Goal: Task Accomplishment & Management: Manage account settings

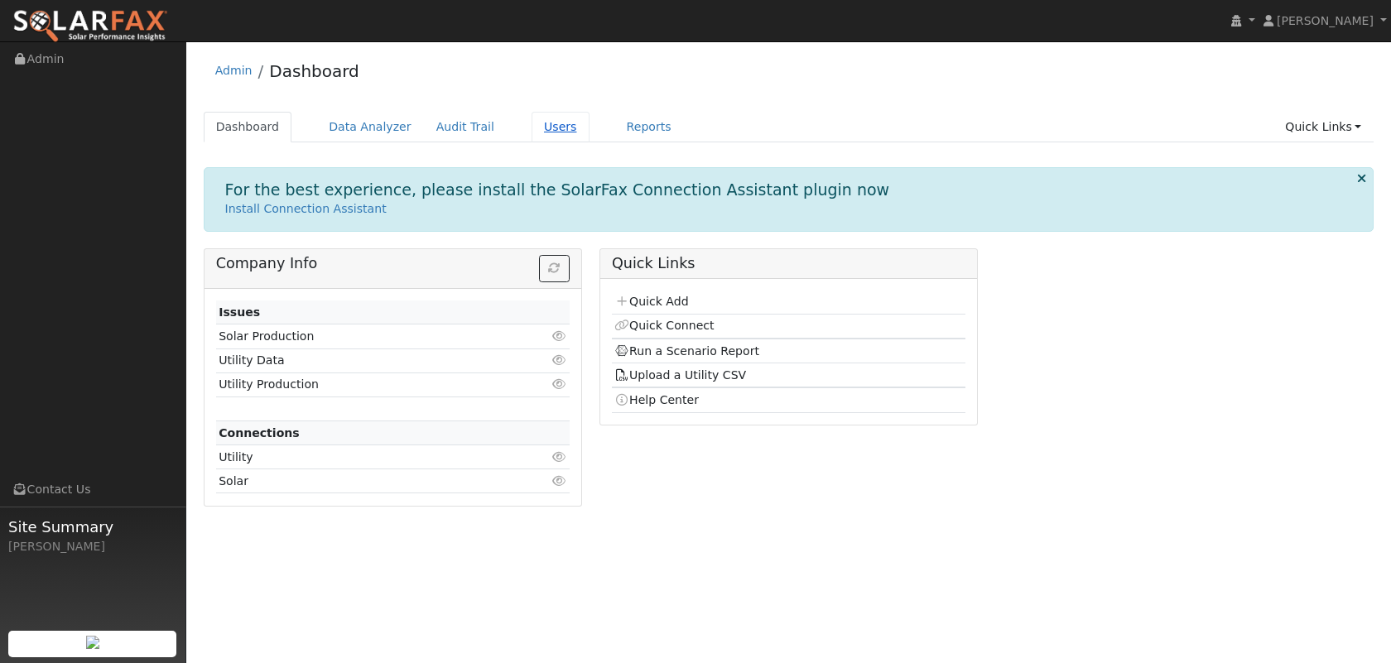
click at [533, 119] on link "Users" at bounding box center [560, 127] width 58 height 31
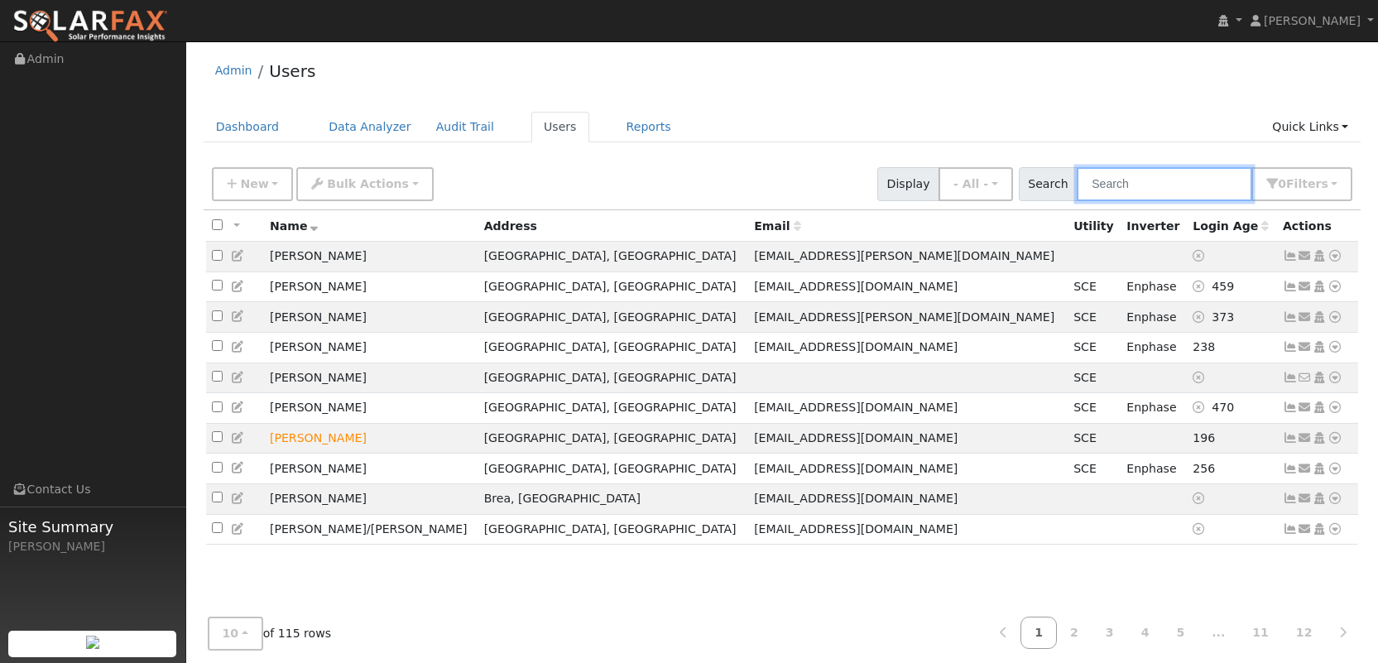
click at [1205, 180] on input "text" at bounding box center [1164, 184] width 175 height 34
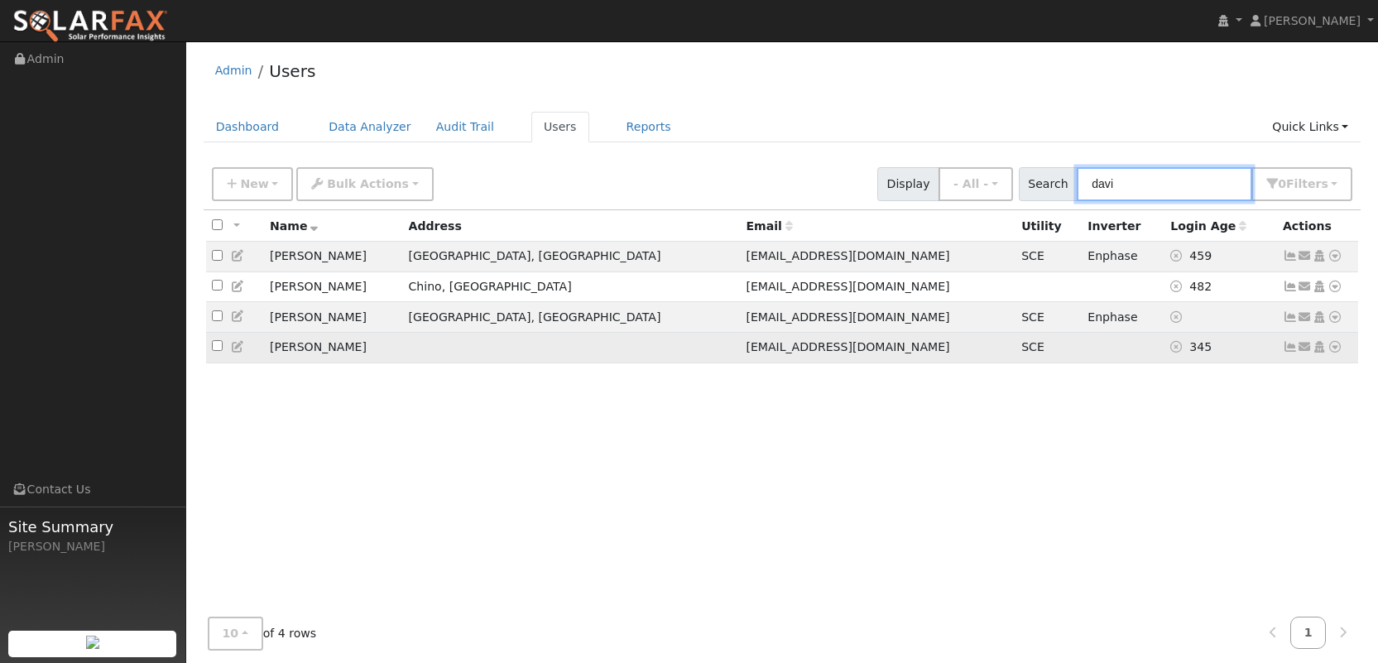
type input "davi"
click at [1336, 353] on icon at bounding box center [1335, 347] width 15 height 12
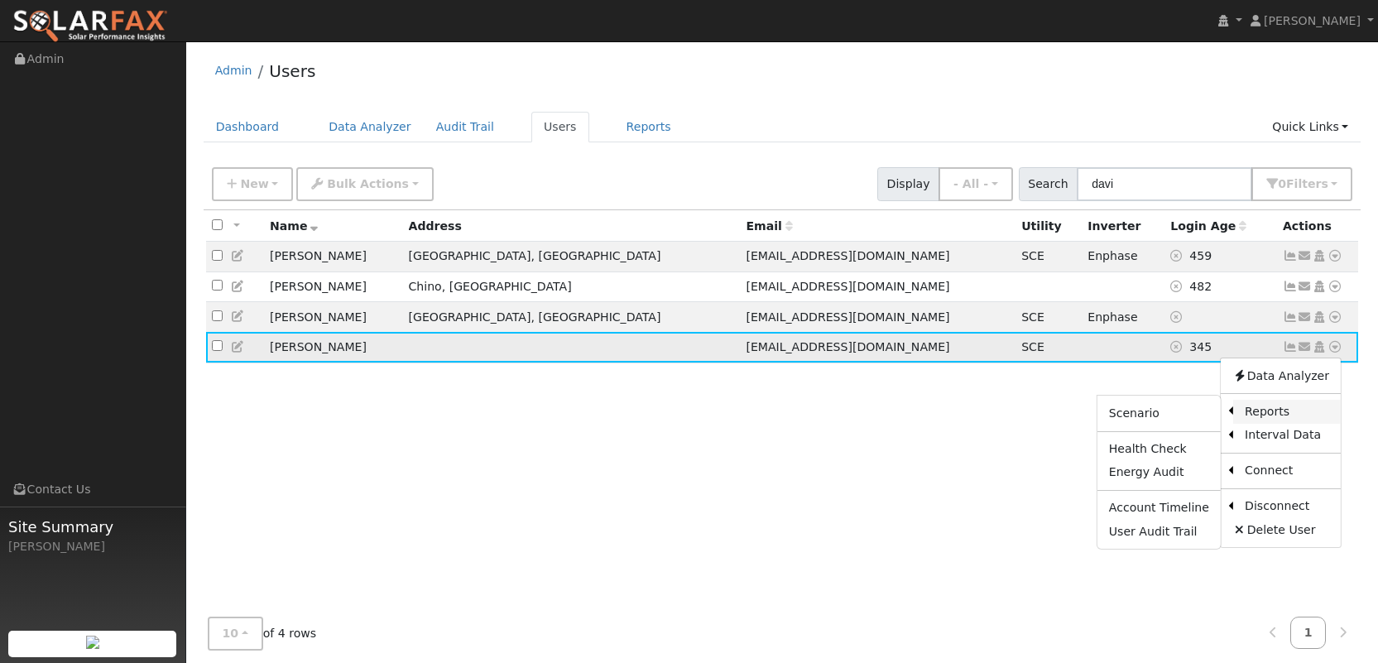
click at [1310, 410] on link "Reports" at bounding box center [1287, 411] width 108 height 23
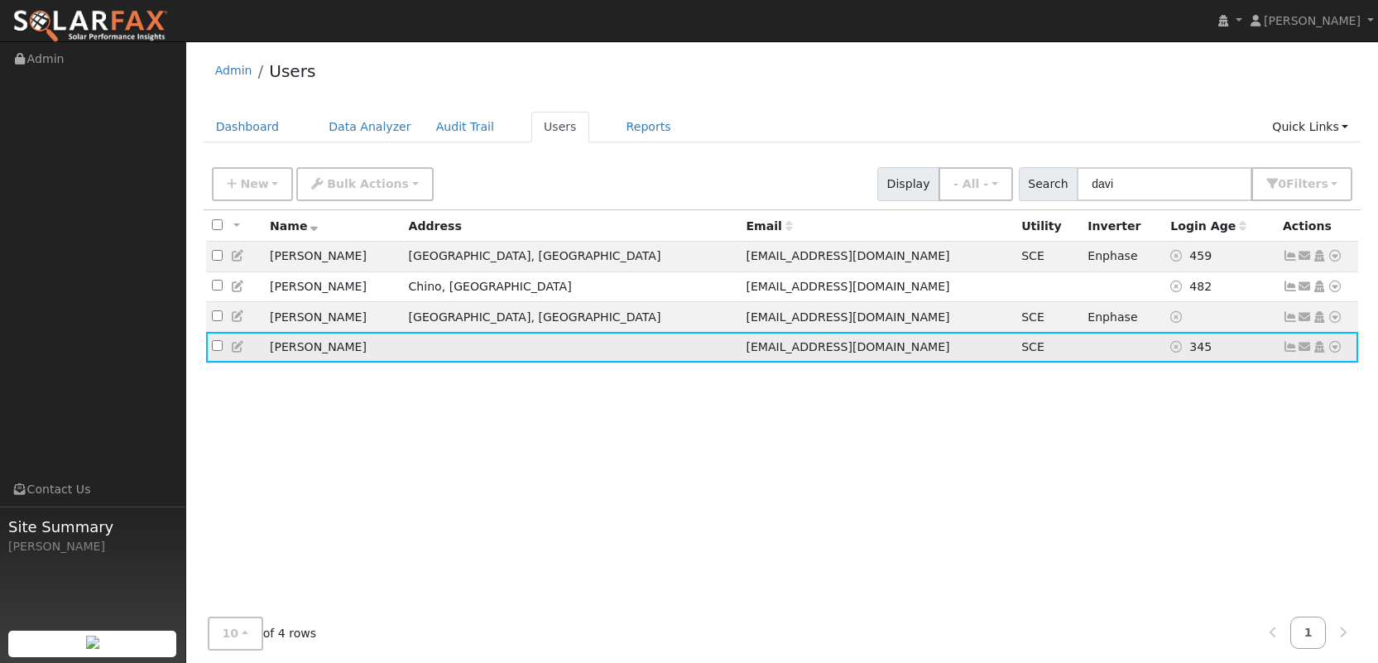
click at [1339, 351] on icon at bounding box center [1335, 347] width 15 height 12
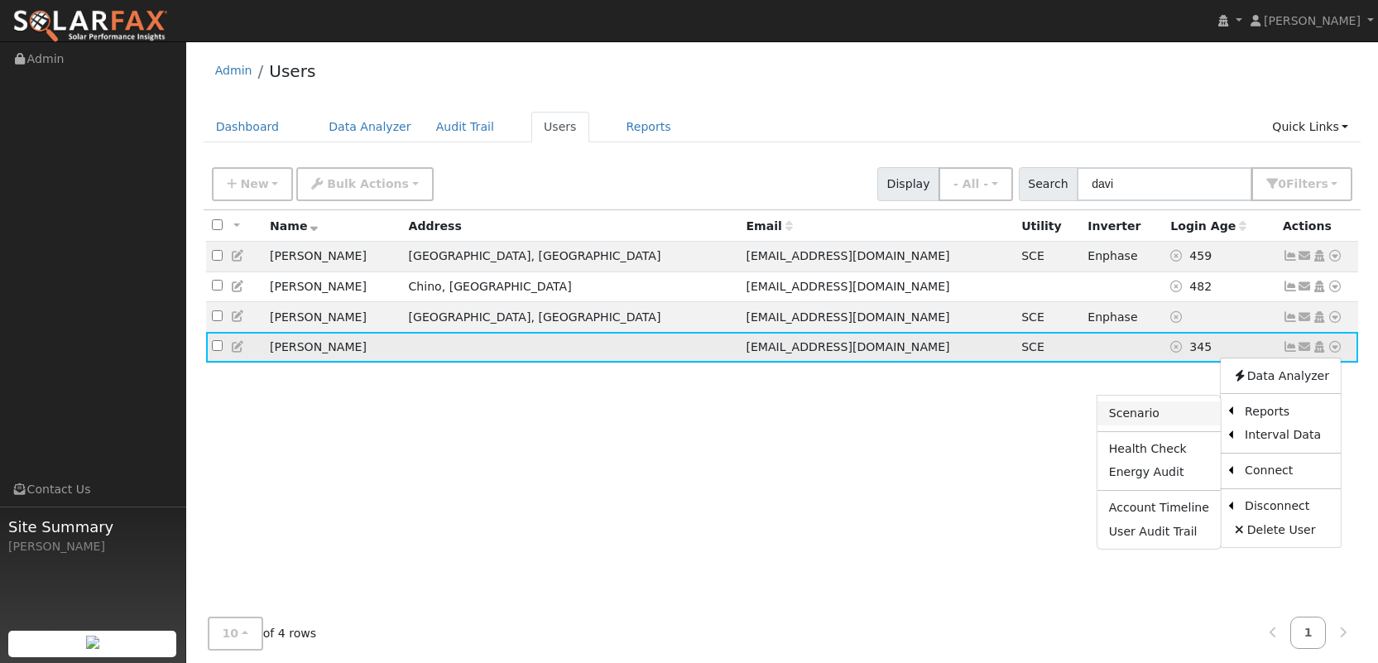
click at [1189, 420] on link "Scenario" at bounding box center [1159, 412] width 123 height 23
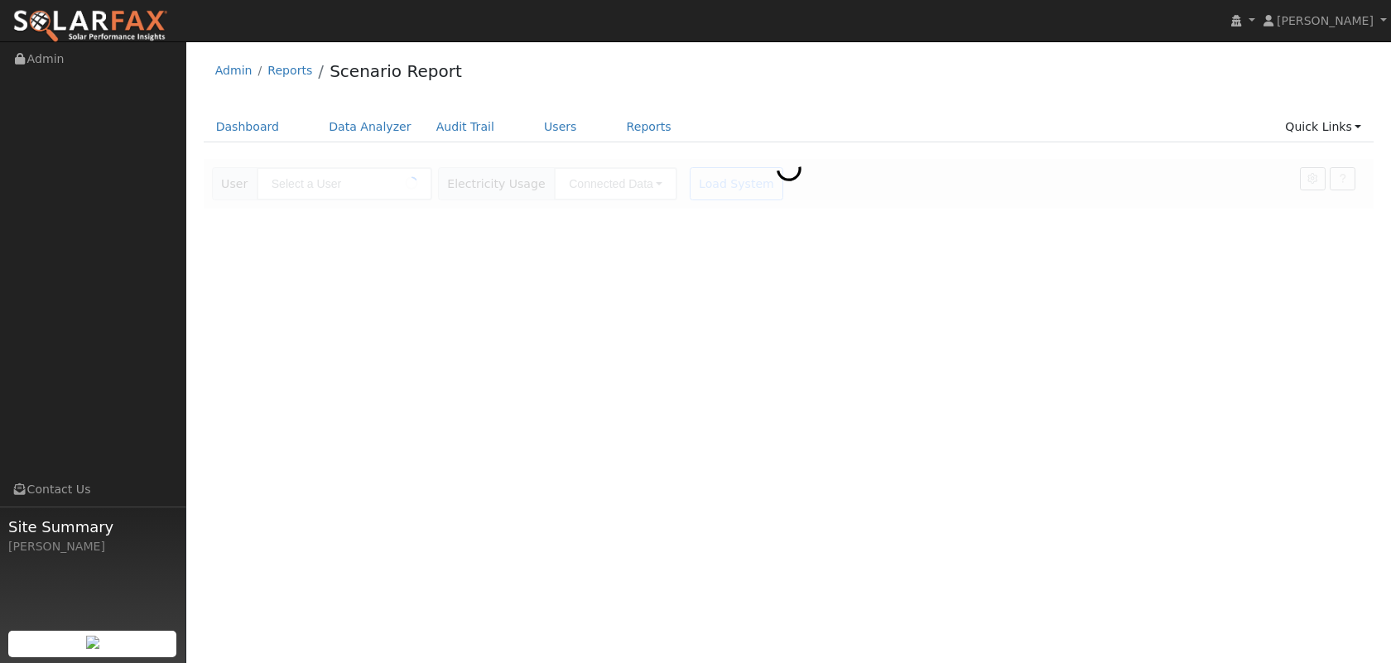
type input "[PERSON_NAME]"
type input "Southern [US_STATE] Edison"
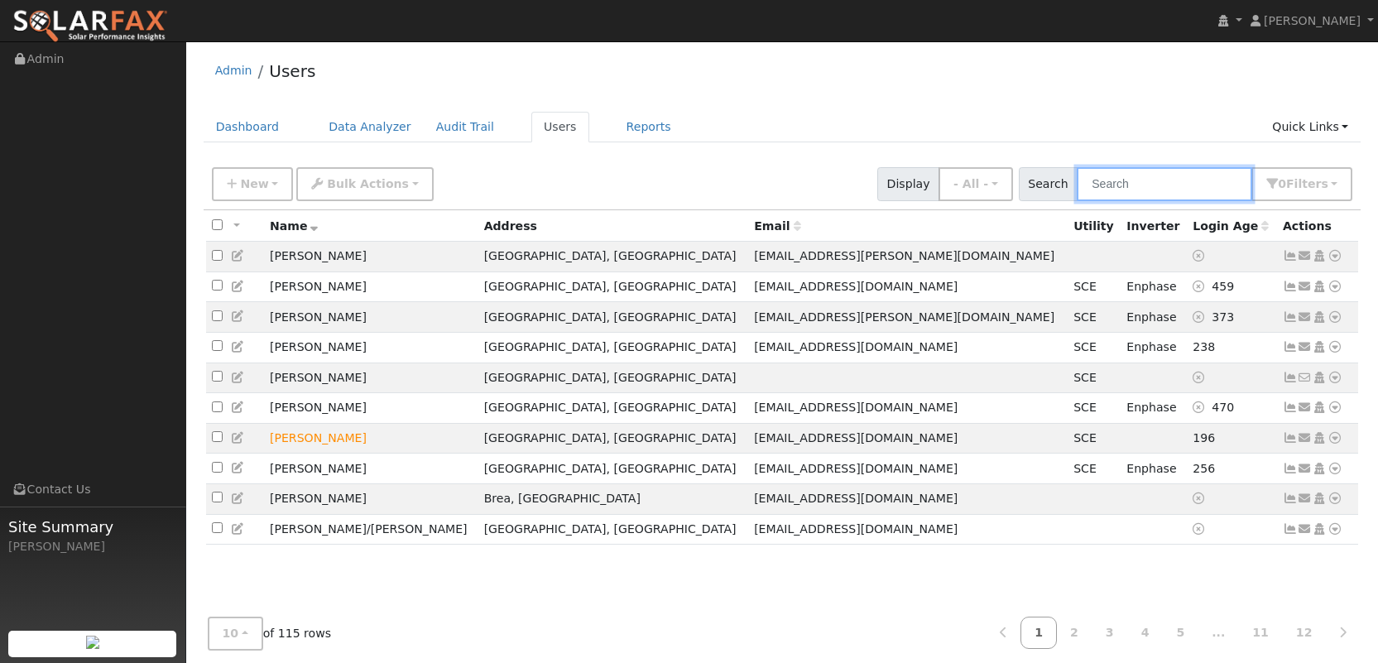
click at [1174, 193] on input "text" at bounding box center [1164, 184] width 175 height 34
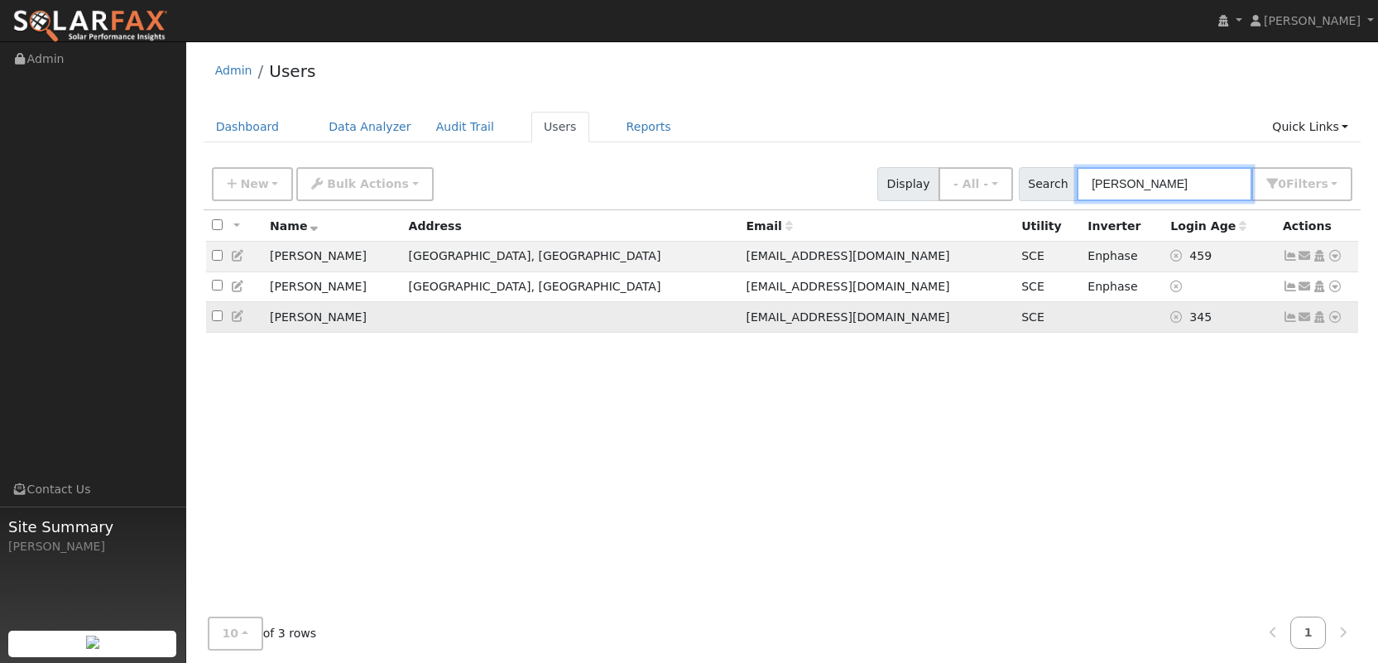
type input "david"
click at [1339, 323] on icon at bounding box center [1335, 317] width 15 height 12
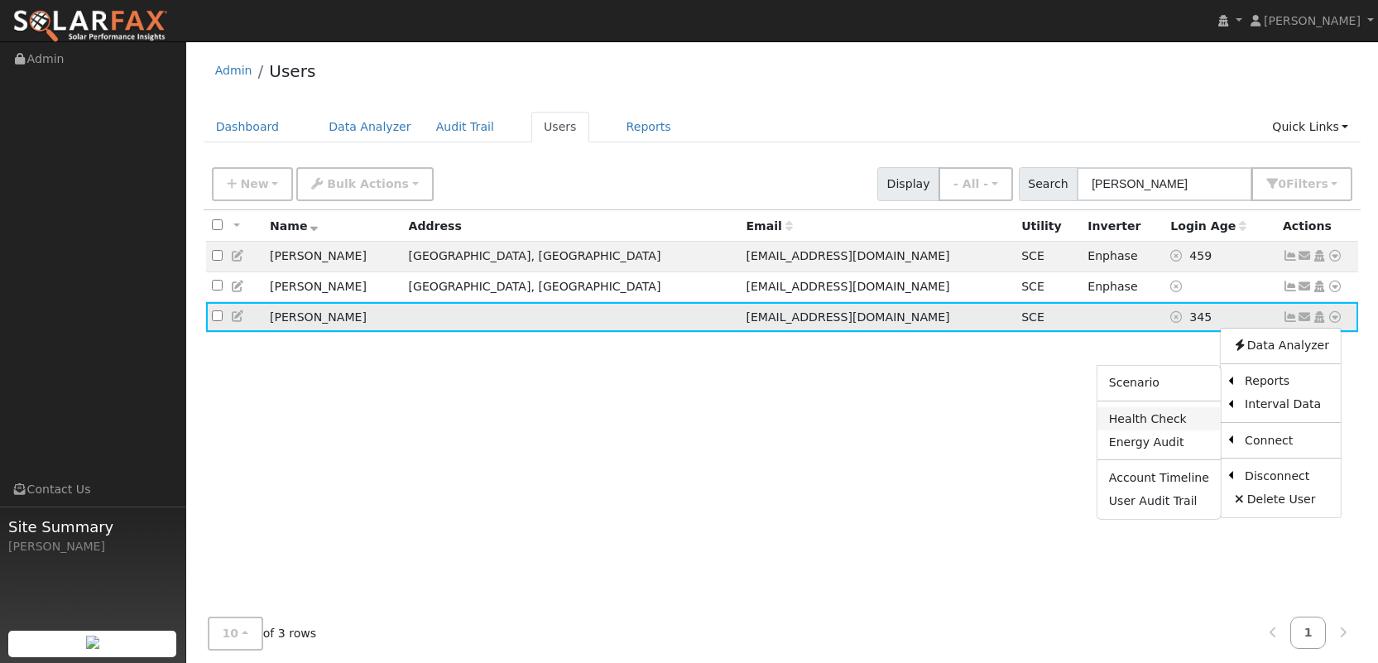
click at [1193, 417] on link "Health Check" at bounding box center [1159, 418] width 123 height 23
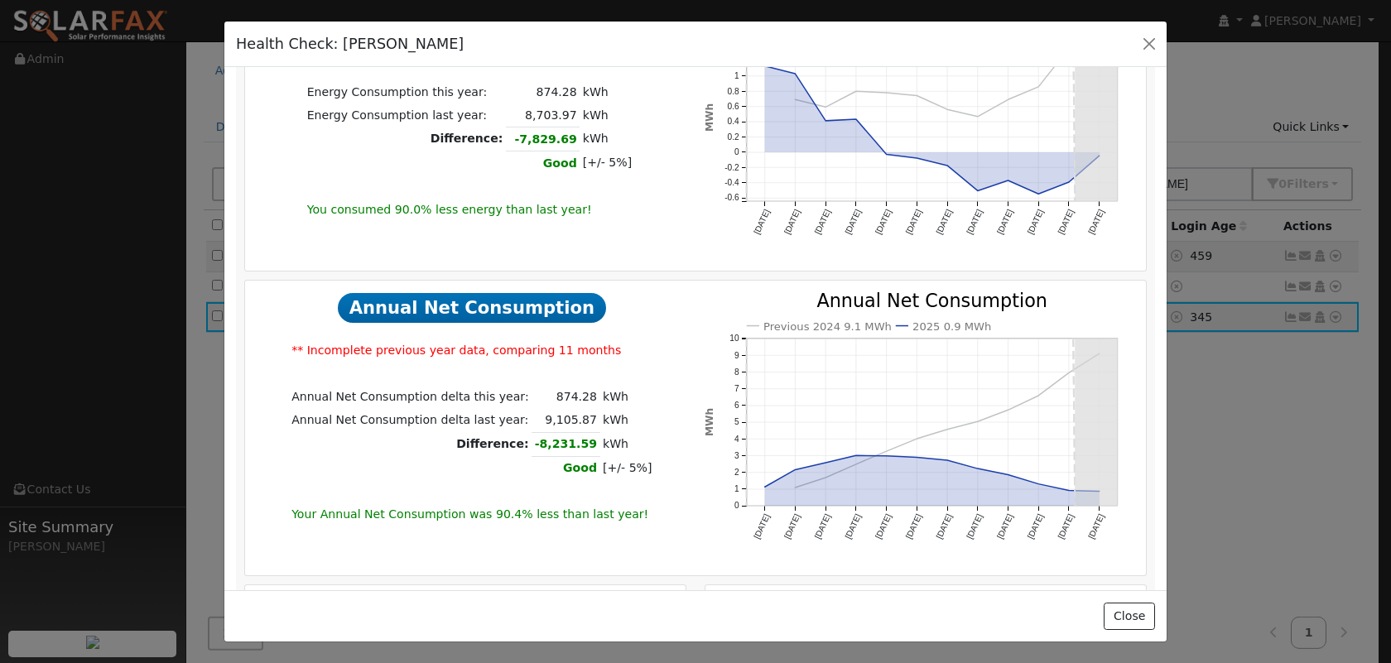
scroll to position [608, 0]
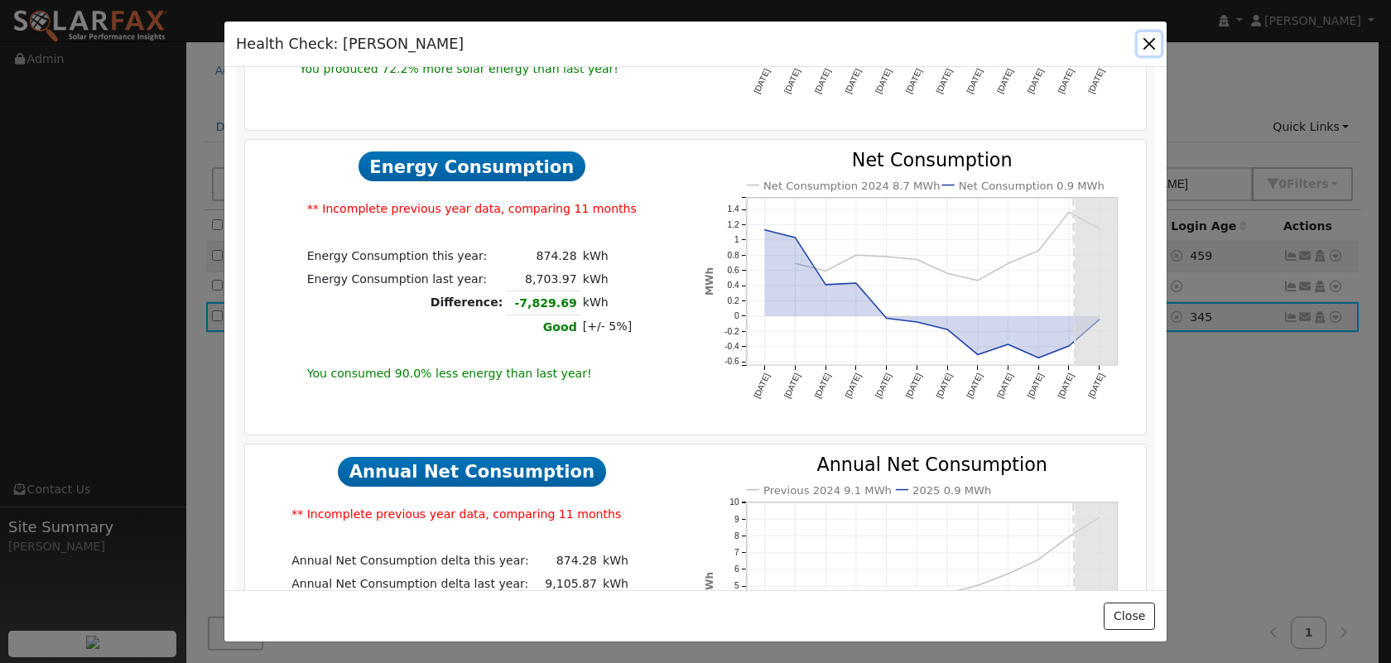
click at [1150, 38] on button "button" at bounding box center [1148, 43] width 23 height 23
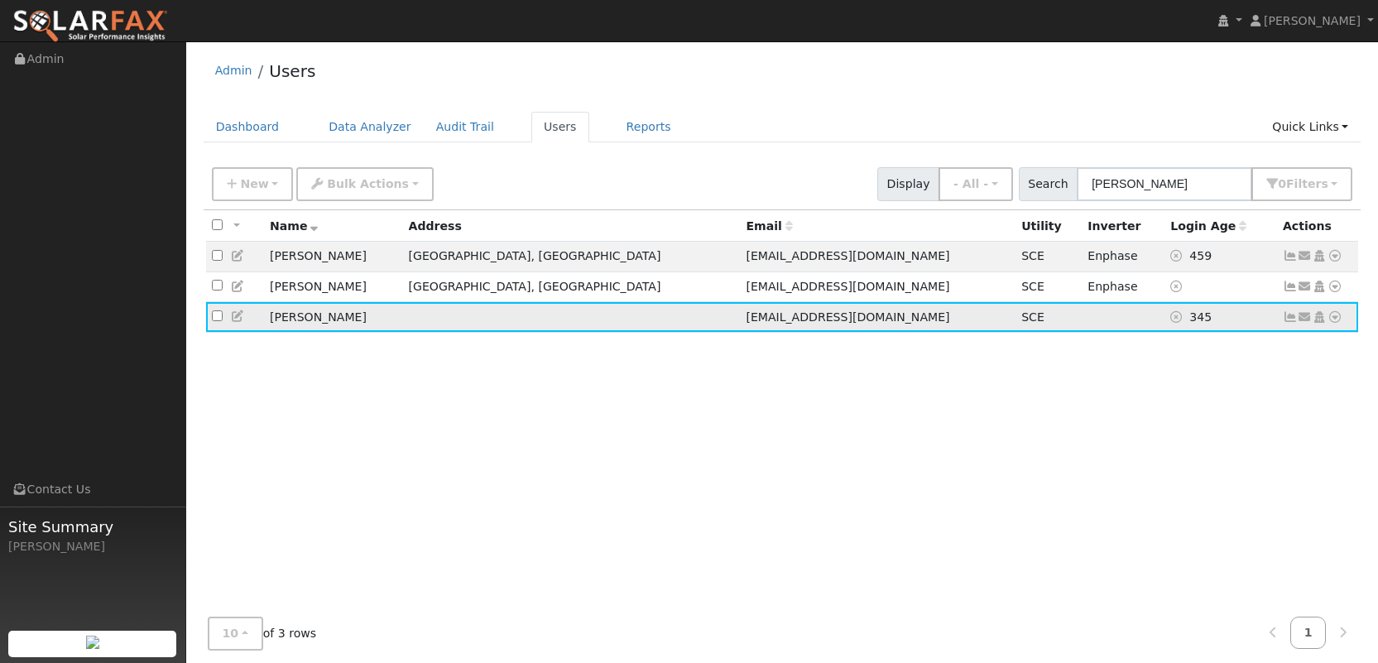
click at [1338, 319] on icon at bounding box center [1335, 317] width 15 height 12
click at [1298, 318] on icon at bounding box center [1305, 317] width 15 height 12
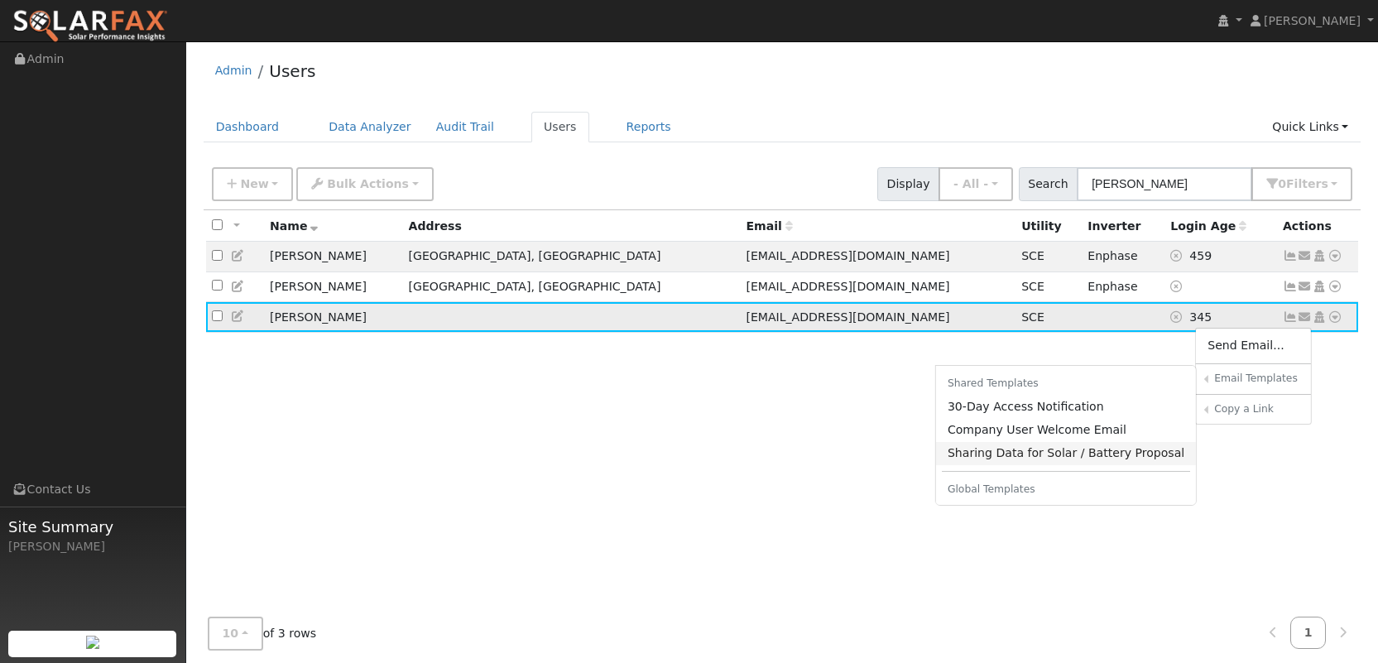
click at [1112, 459] on link "Sharing Data for Solar / Battery Proposal" at bounding box center [1066, 453] width 261 height 23
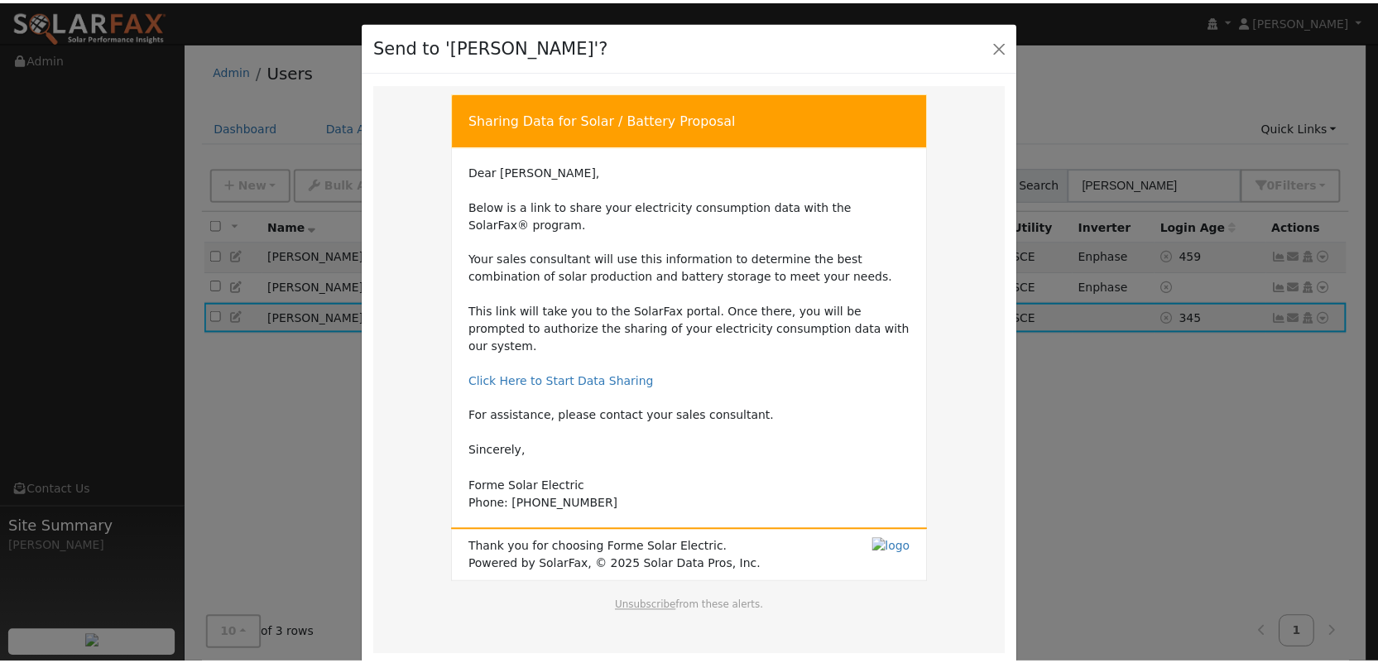
scroll to position [60, 0]
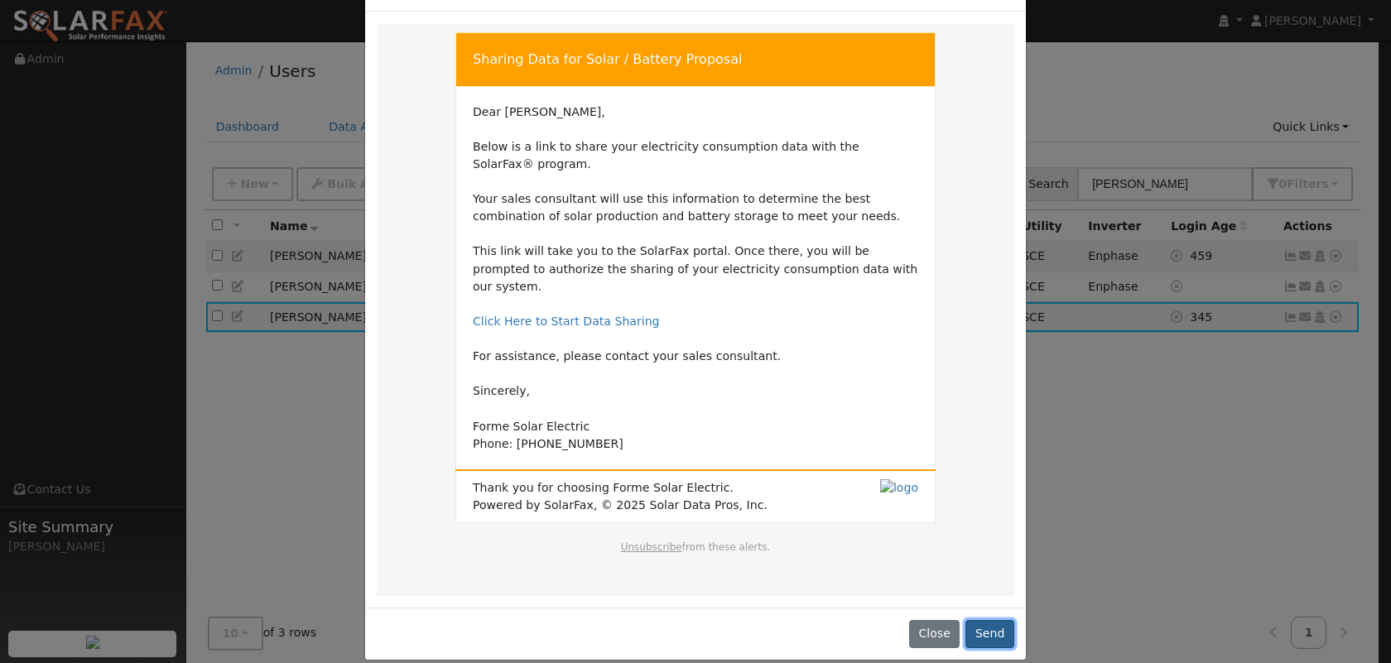
click at [991, 620] on button "Send" at bounding box center [989, 634] width 49 height 28
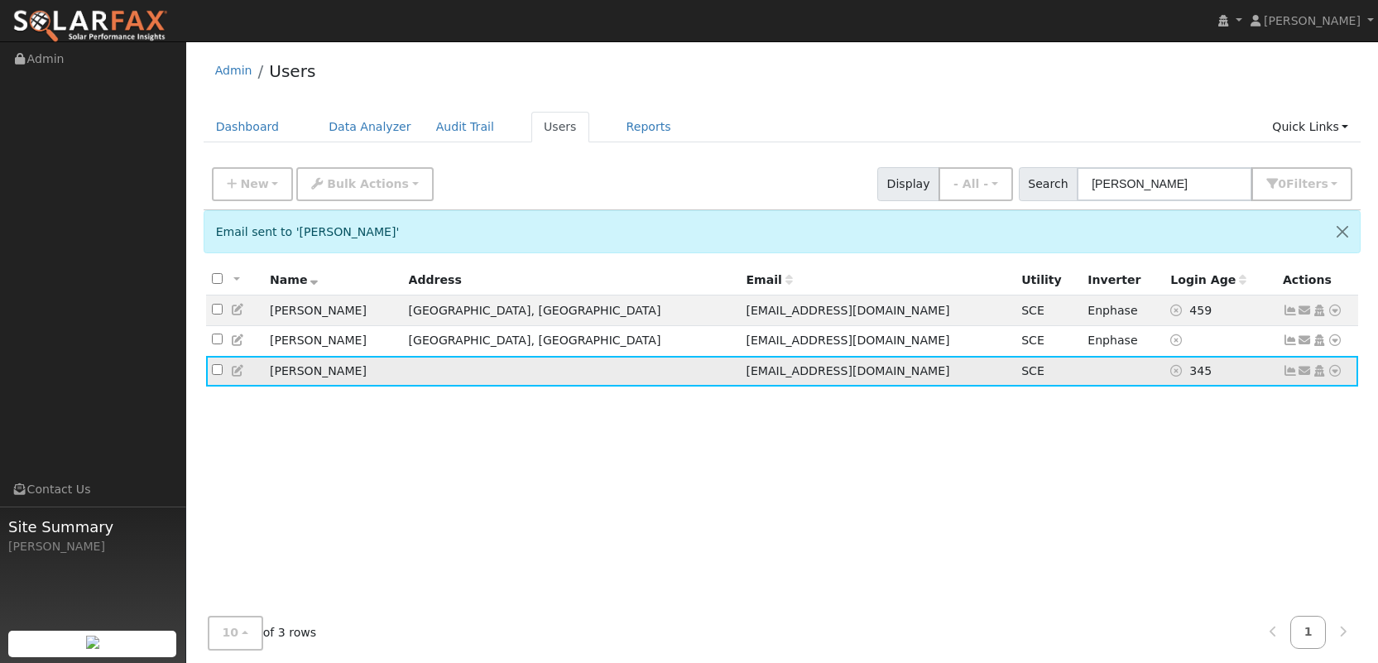
click at [1290, 374] on icon at bounding box center [1290, 371] width 15 height 12
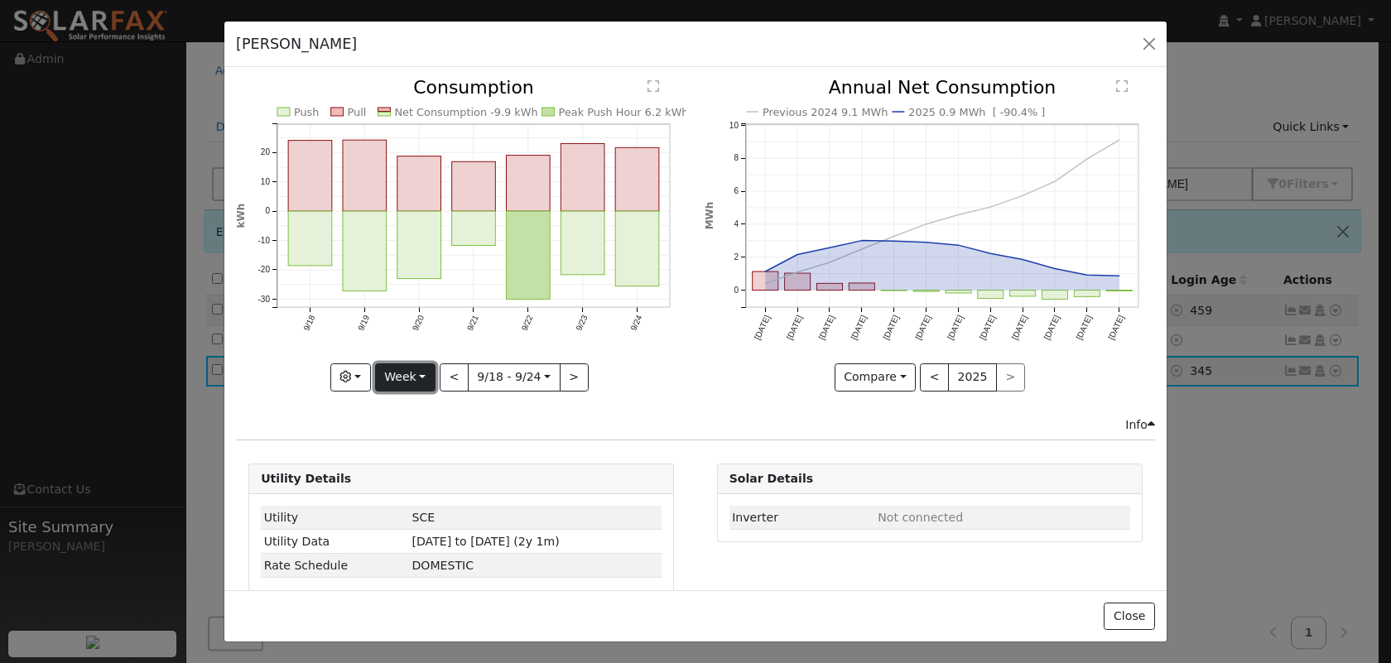
click at [400, 377] on button "Week" at bounding box center [405, 377] width 60 height 28
click at [419, 460] on link "Month" at bounding box center [433, 457] width 115 height 23
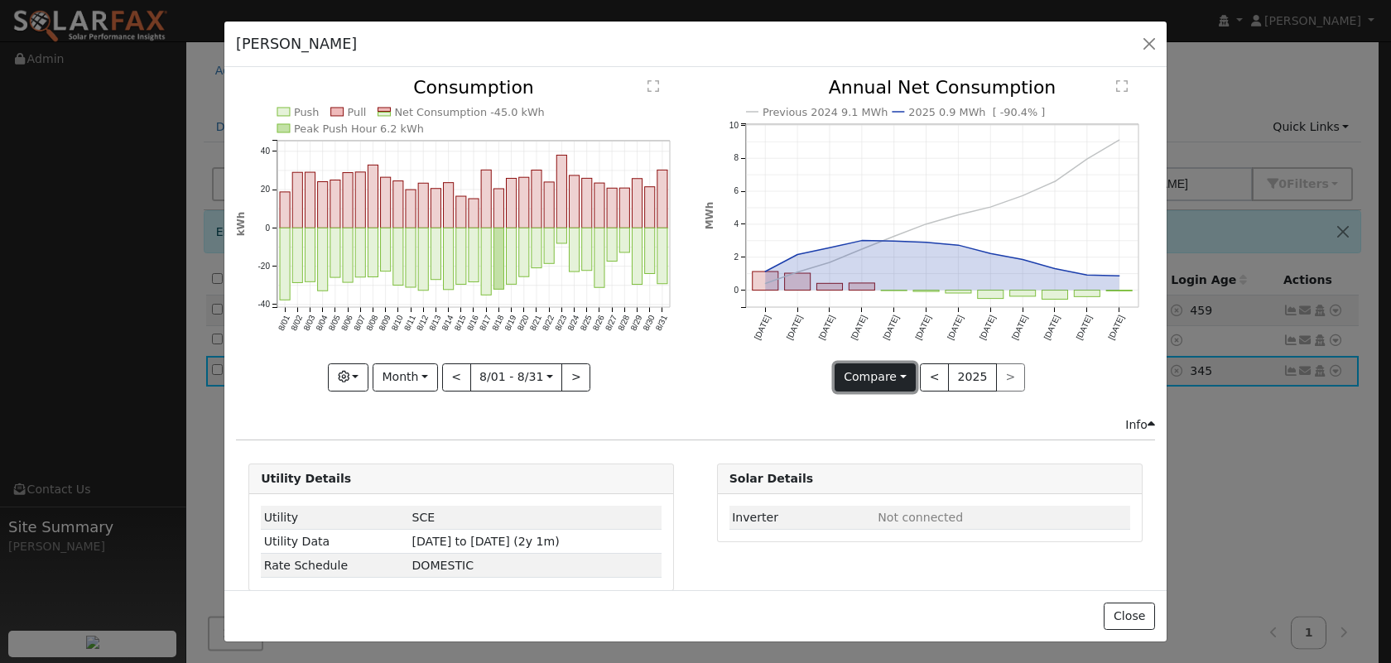
click at [864, 373] on button "Compare" at bounding box center [875, 377] width 82 height 28
click at [853, 432] on link "Current Year" at bounding box center [899, 434] width 129 height 23
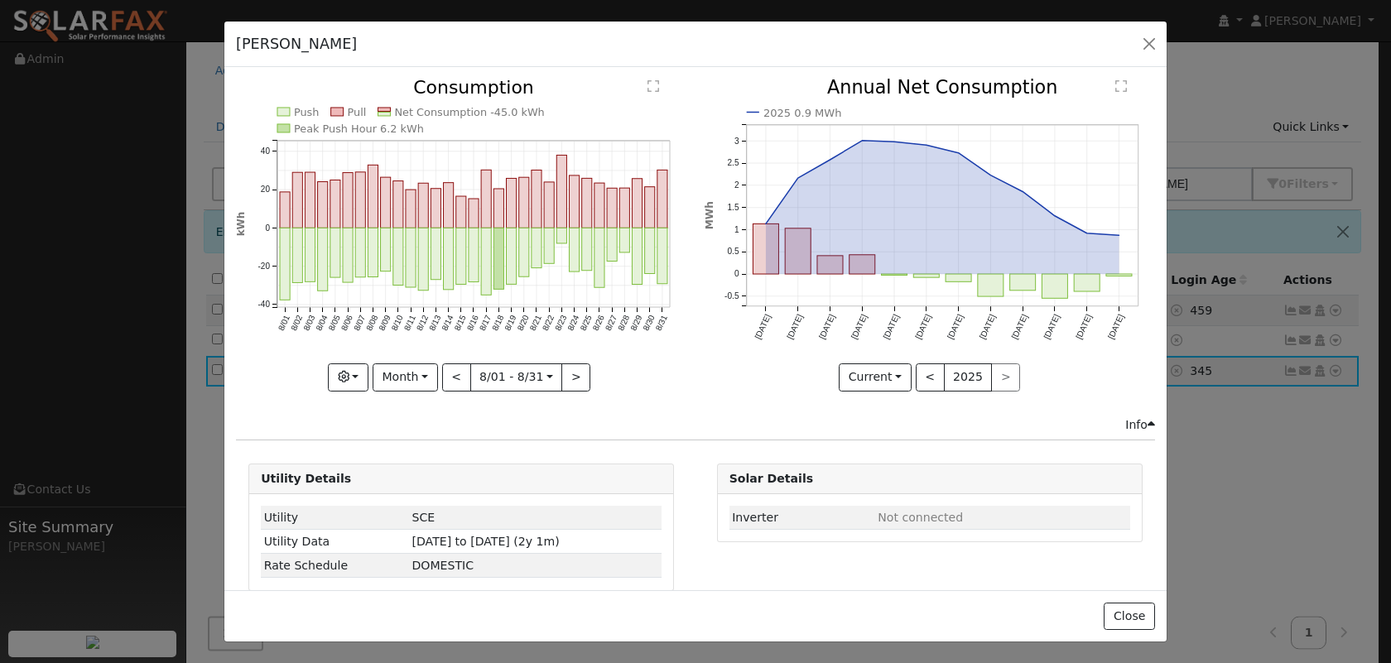
click at [688, 353] on div "Push Pull Net Consumption -45.0 kWh Peak Push Hour 6.2 kWh 8/01 8/02 8/03 8/04 …" at bounding box center [462, 247] width 468 height 337
click at [406, 375] on button "Month" at bounding box center [404, 377] width 65 height 28
click at [423, 477] on link "Year" at bounding box center [430, 480] width 115 height 23
type input "2024-09-01"
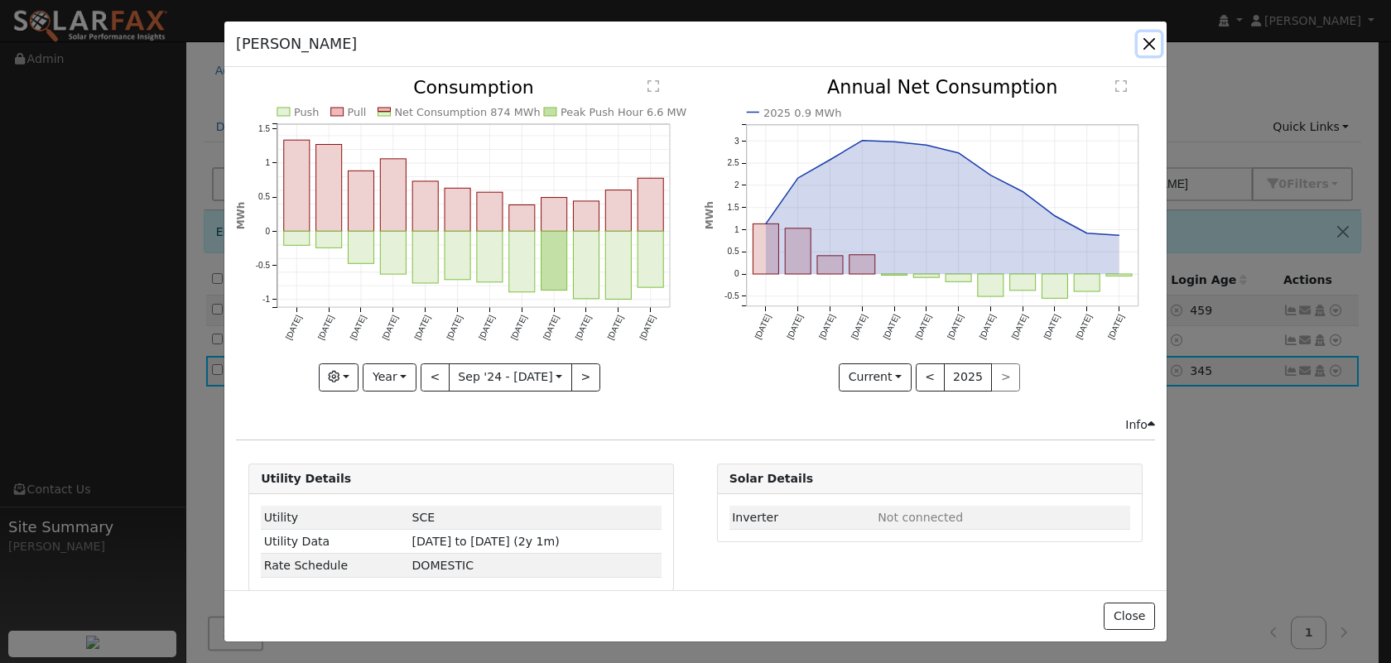
click at [1146, 36] on button "button" at bounding box center [1148, 43] width 23 height 23
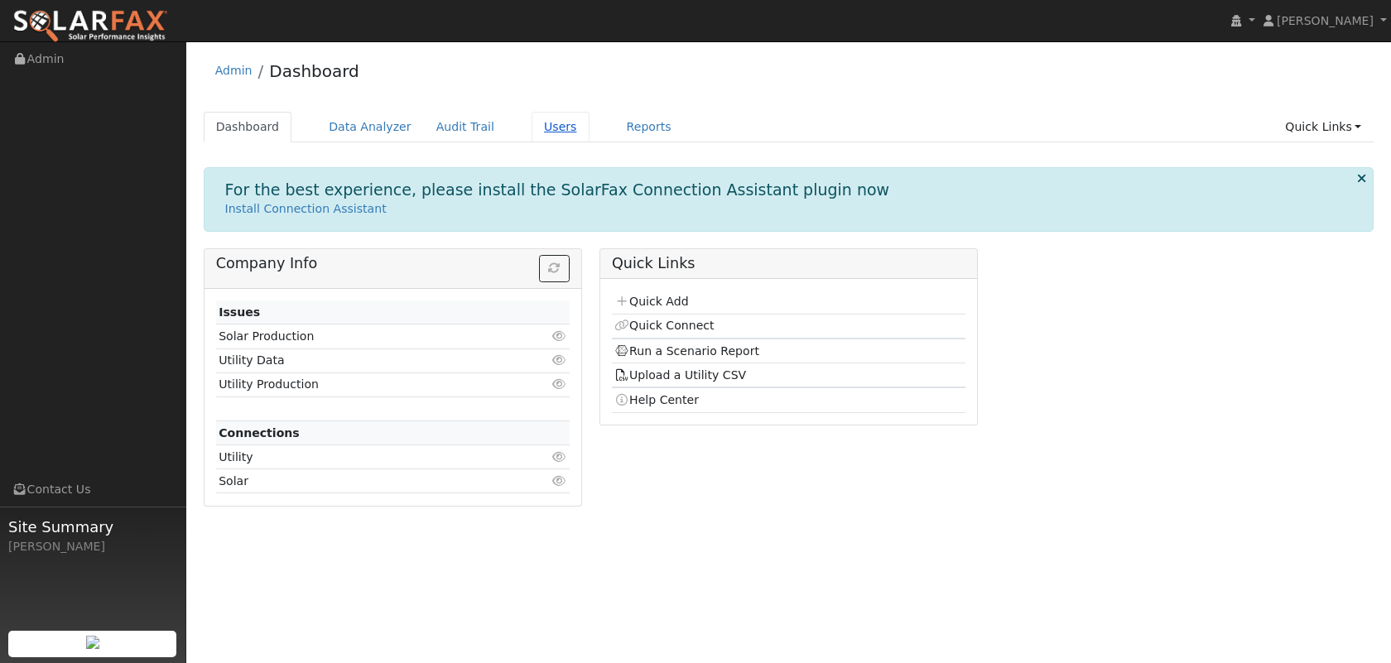
click at [546, 132] on link "Users" at bounding box center [560, 127] width 58 height 31
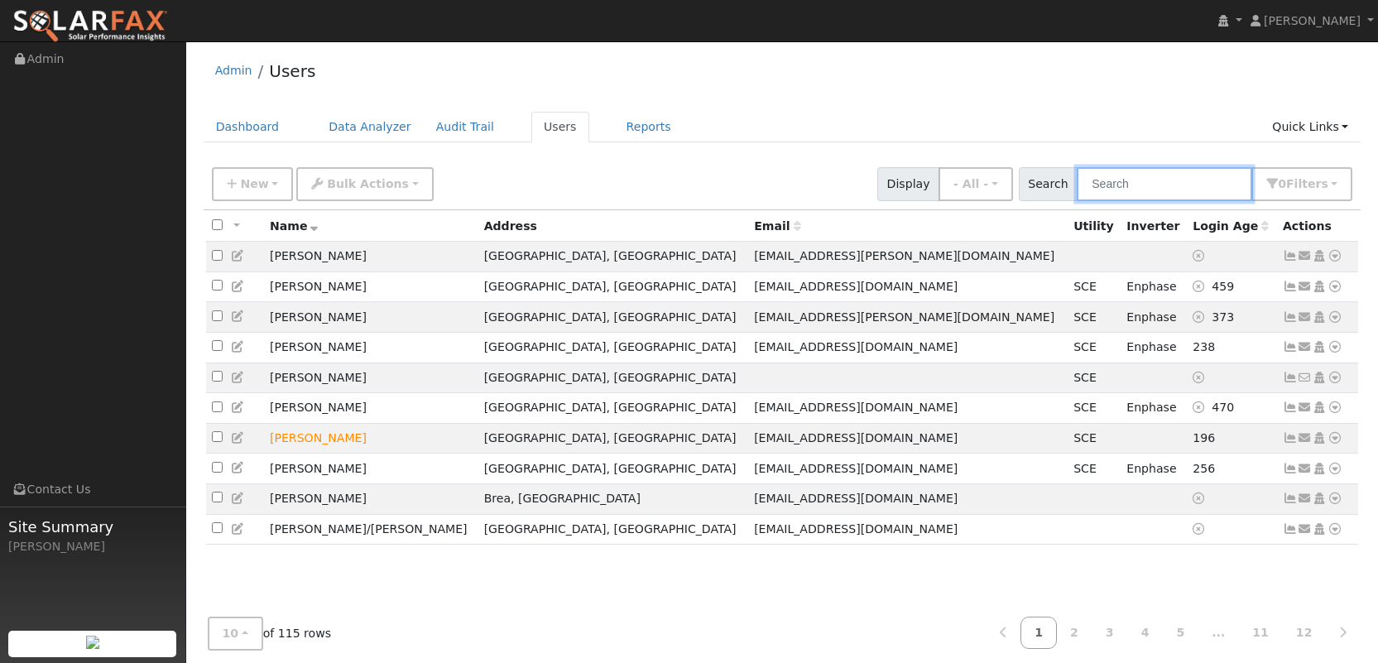
click at [1138, 195] on input "text" at bounding box center [1164, 184] width 175 height 34
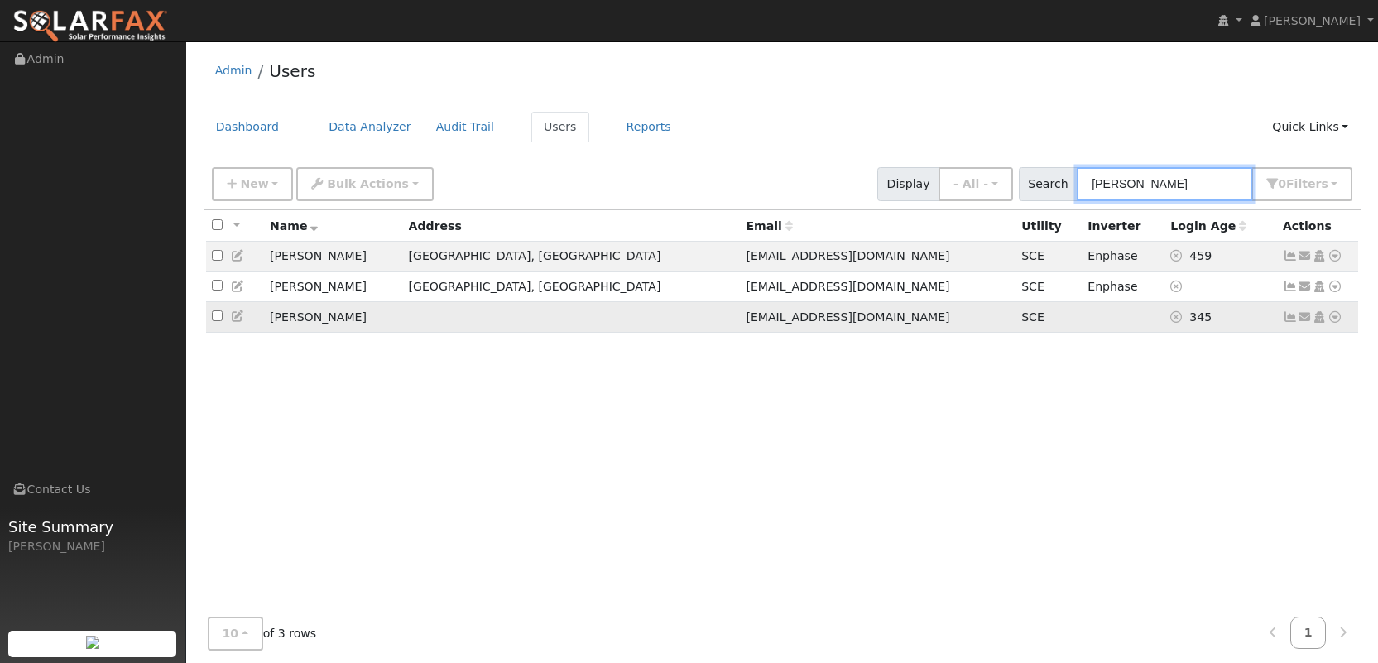
type input "[PERSON_NAME]"
click at [466, 310] on td at bounding box center [571, 317] width 338 height 31
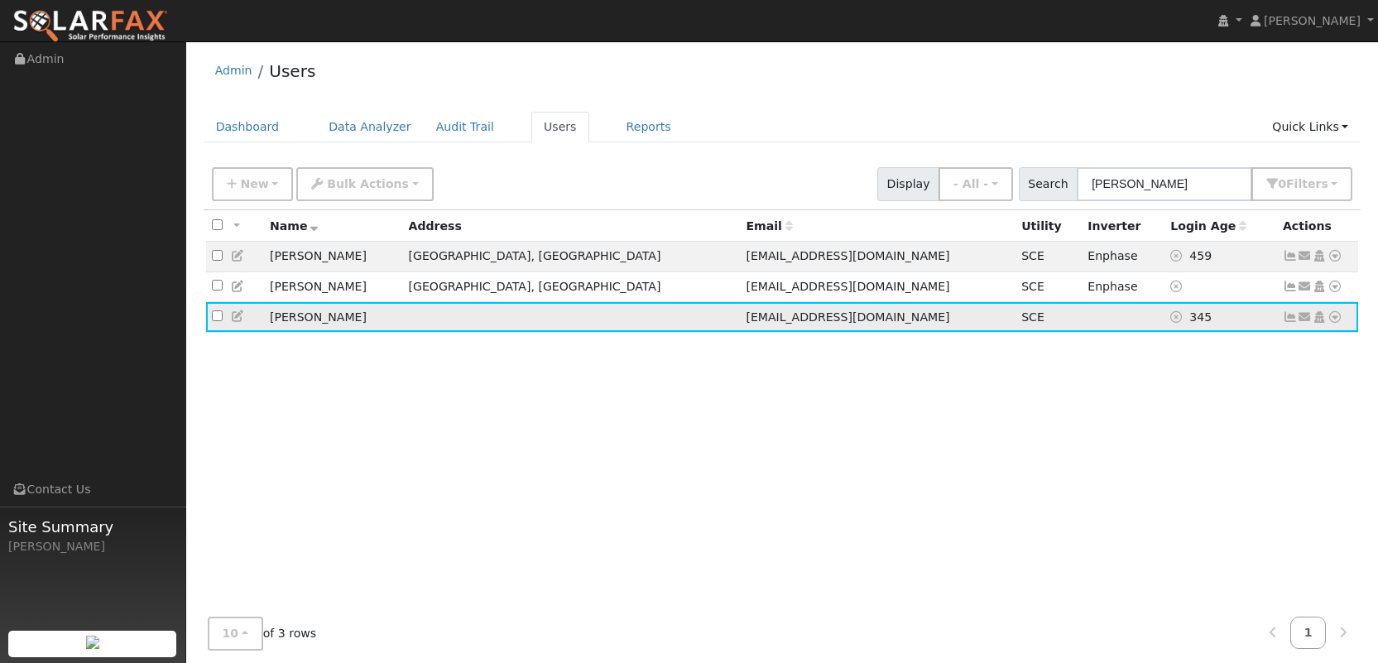
click at [466, 319] on td at bounding box center [571, 317] width 338 height 31
click at [288, 319] on td "[PERSON_NAME]" at bounding box center [333, 317] width 139 height 31
click at [1334, 322] on icon at bounding box center [1335, 317] width 15 height 12
click at [1289, 342] on link "Data Analyzer" at bounding box center [1281, 345] width 120 height 23
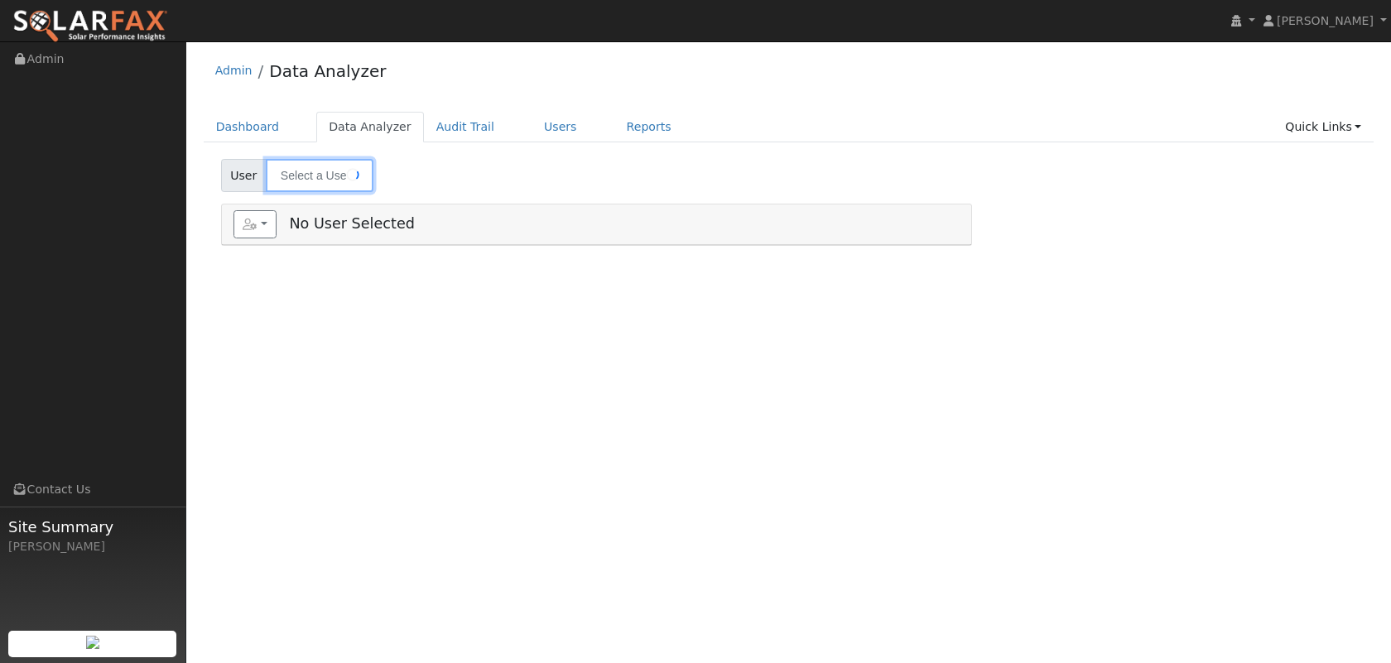
type input "[PERSON_NAME]"
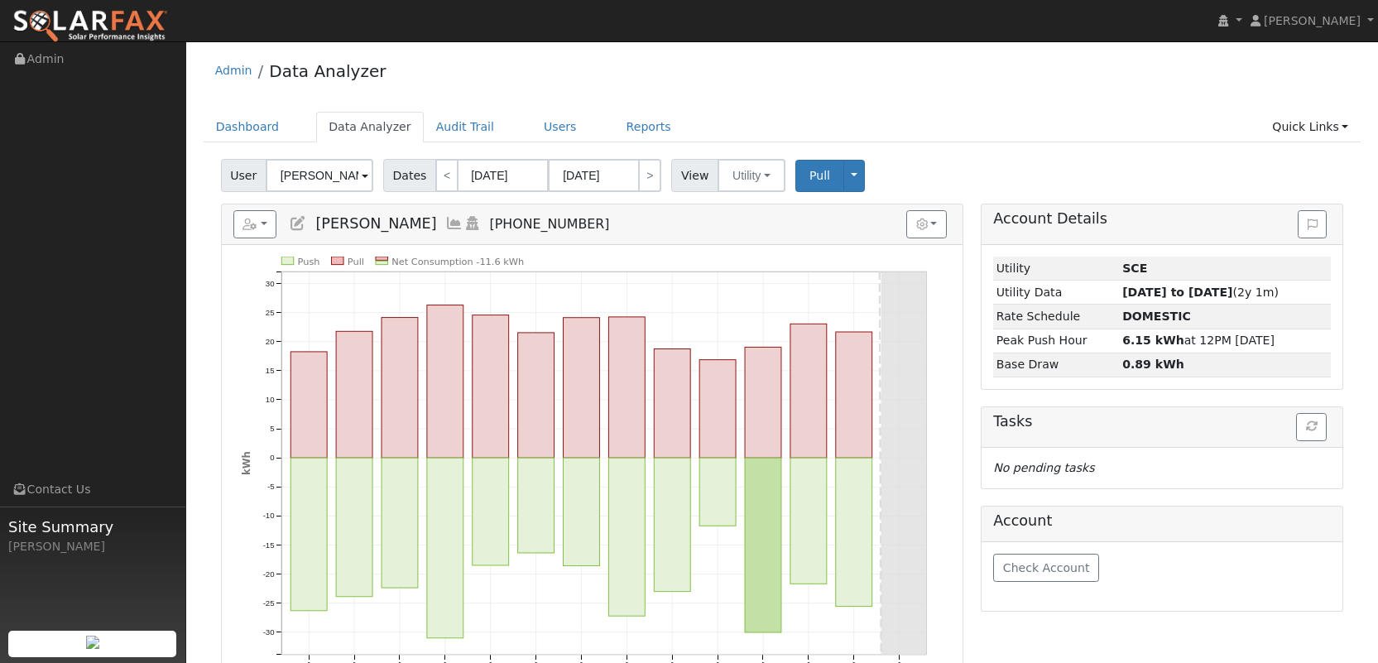
click at [372, 228] on span "[PERSON_NAME]" at bounding box center [375, 223] width 121 height 17
click at [262, 223] on button "button" at bounding box center [255, 224] width 44 height 28
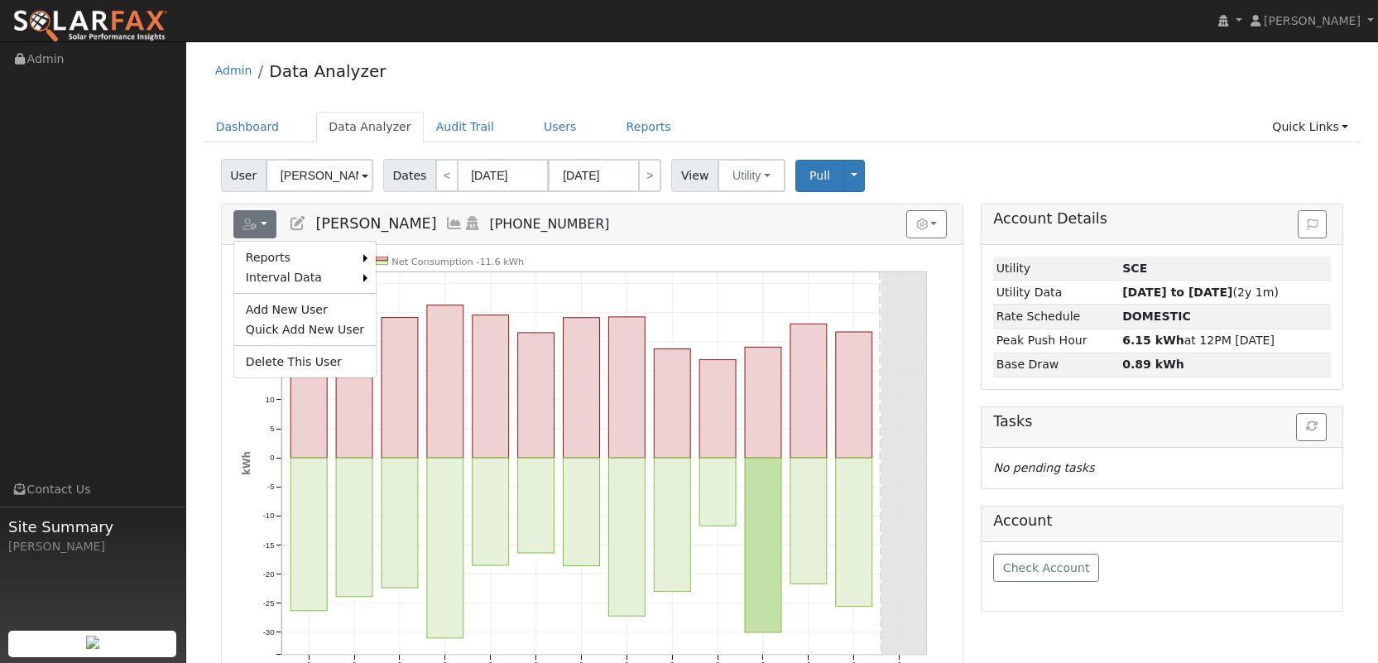
click at [320, 223] on span "[PERSON_NAME]" at bounding box center [375, 223] width 121 height 17
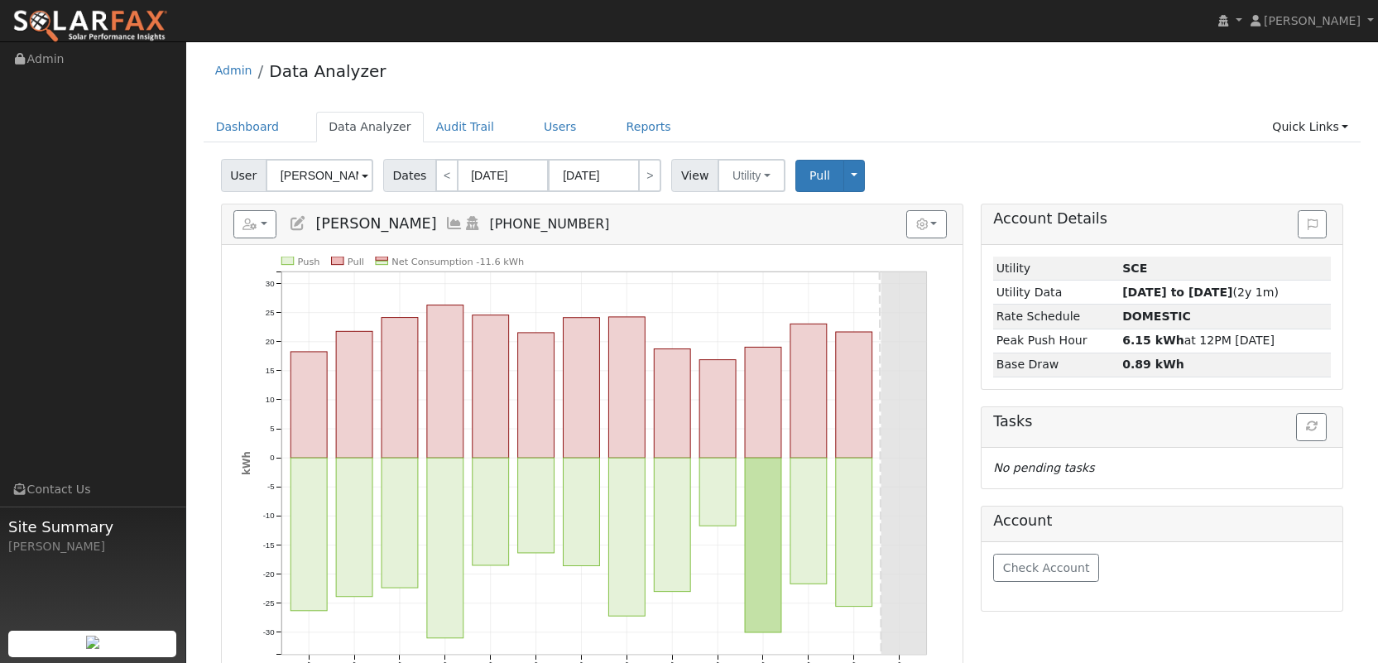
click at [290, 219] on icon at bounding box center [298, 223] width 18 height 15
type input "[PERSON_NAME]"
type input "Thai"
type input "[EMAIL_ADDRESS][DOMAIN_NAME]"
type input "6269264565"
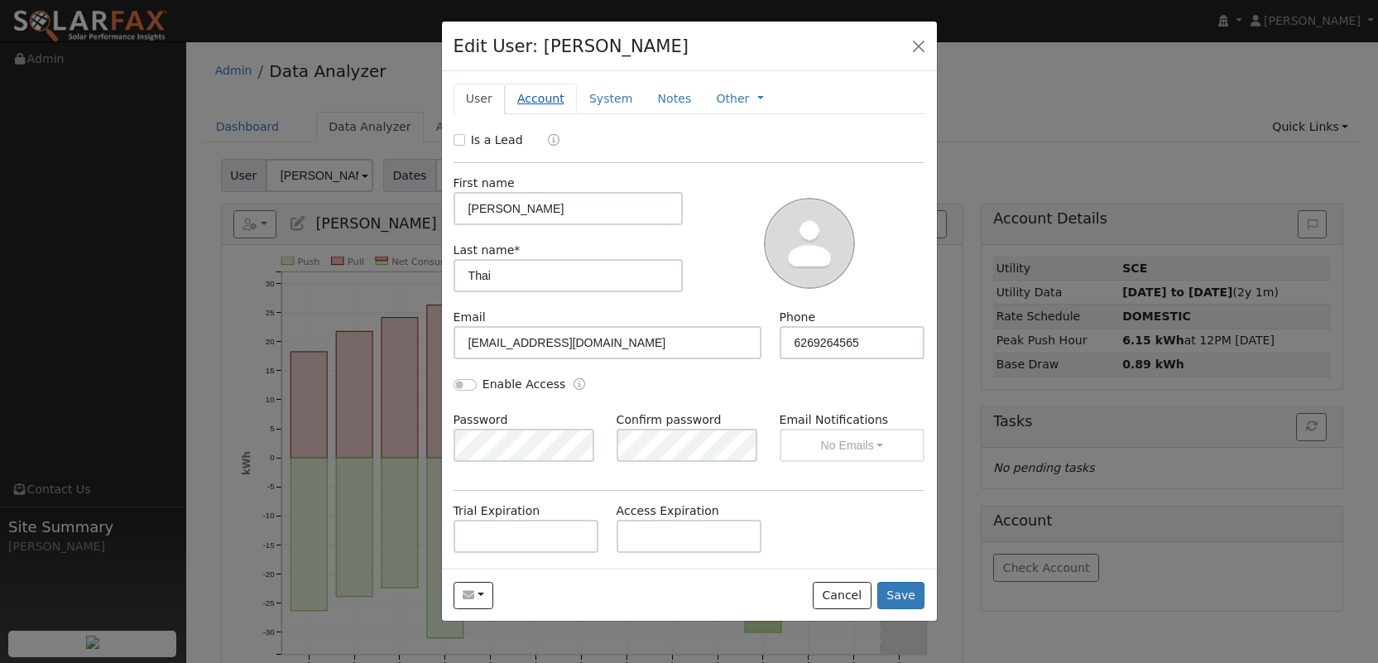
click at [547, 101] on link "Account" at bounding box center [541, 99] width 72 height 31
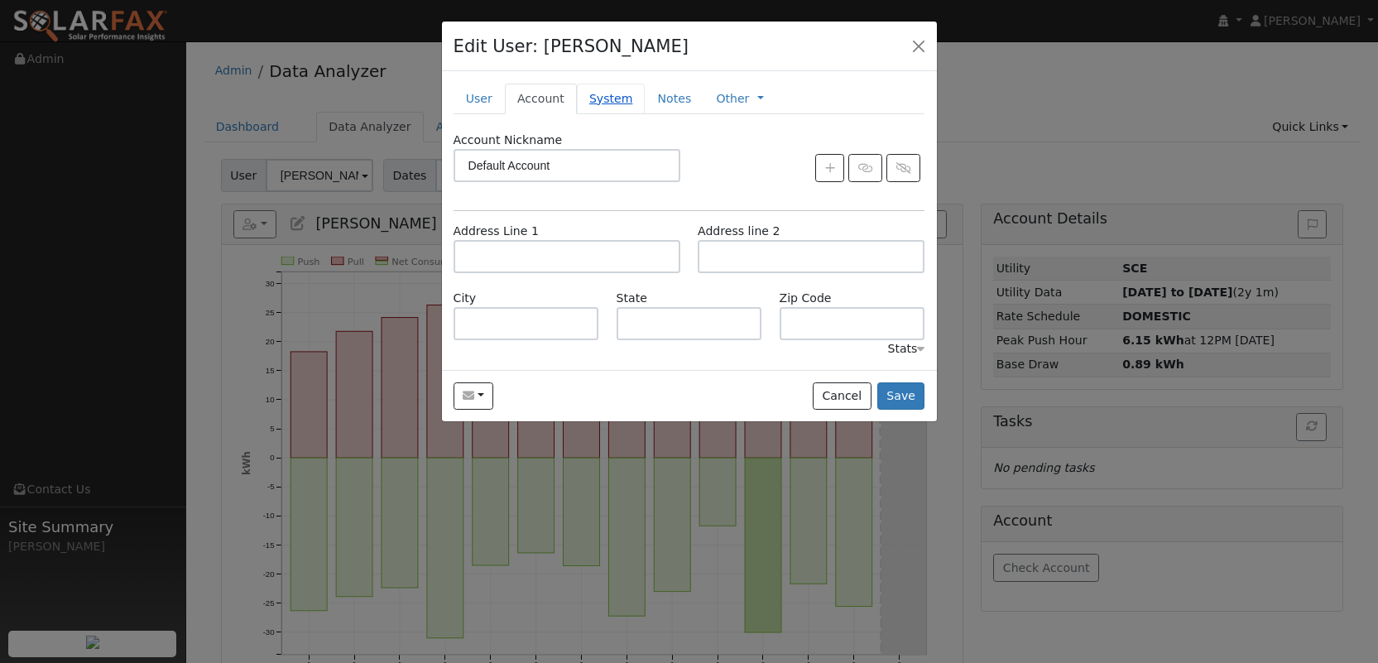
click at [608, 99] on link "System" at bounding box center [611, 99] width 69 height 31
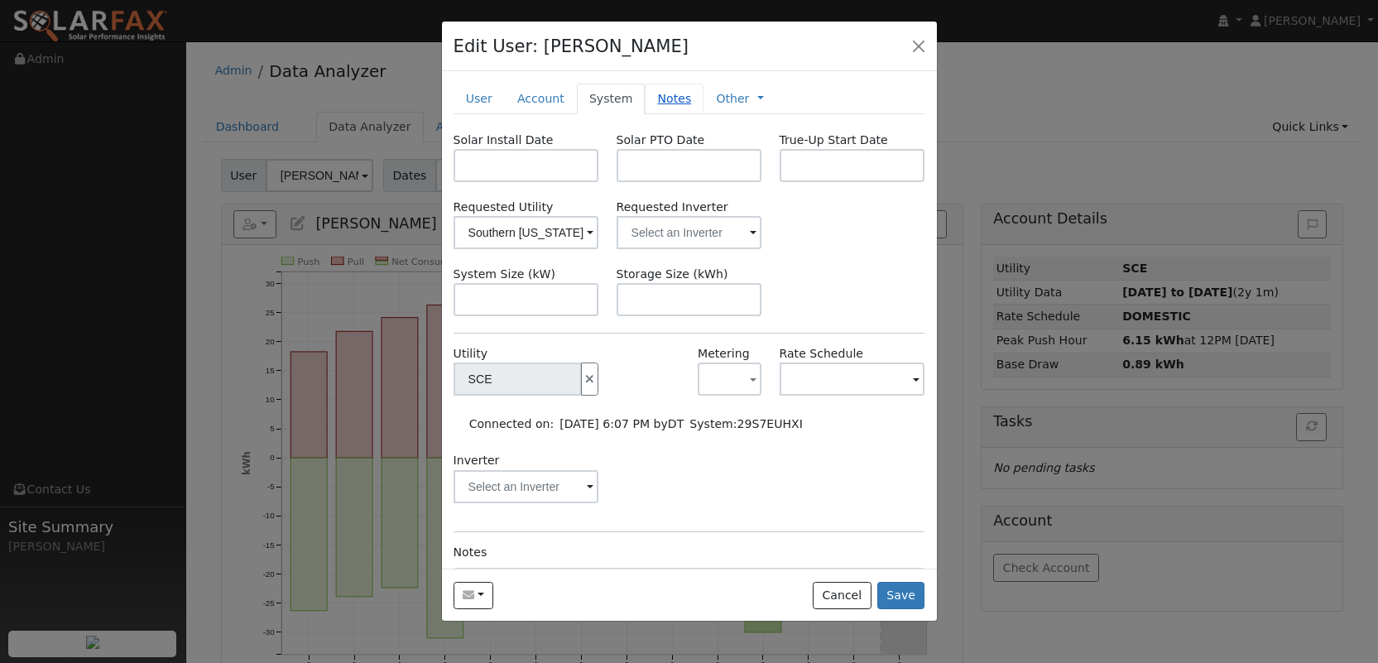
click at [650, 98] on link "Notes" at bounding box center [674, 99] width 59 height 31
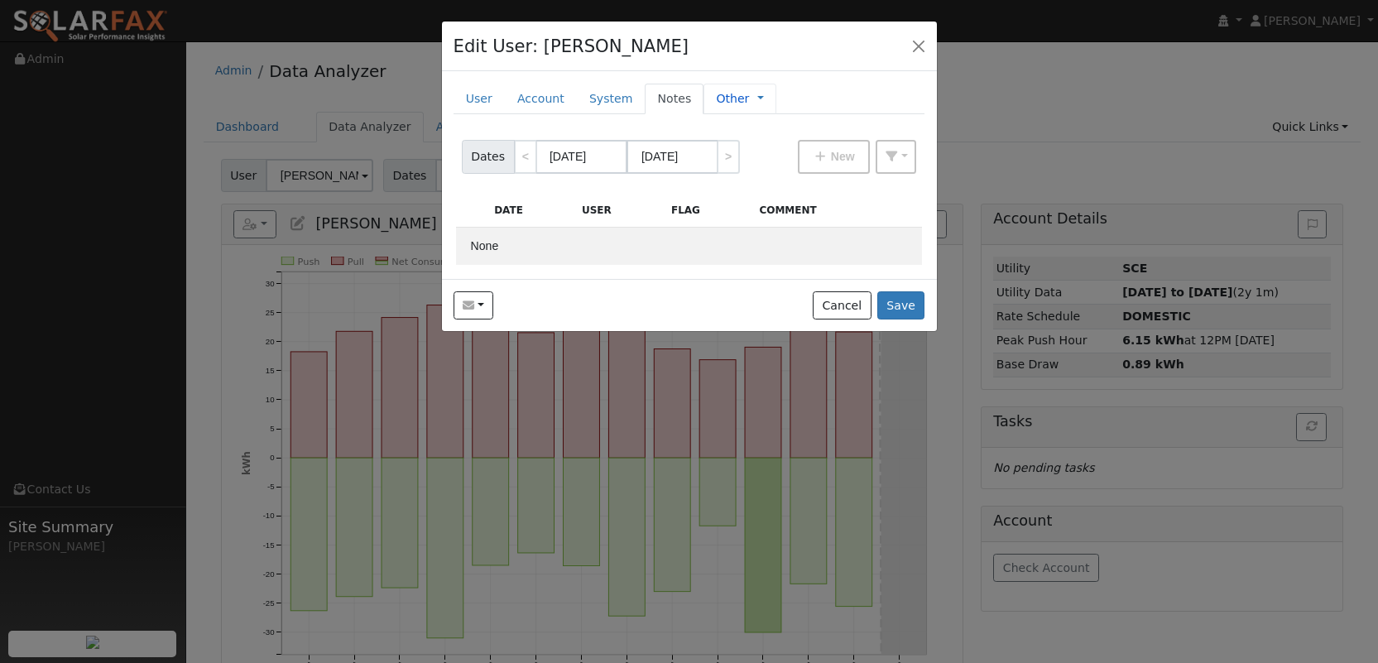
click at [706, 98] on div "Other Management Billing Timeline" at bounding box center [740, 99] width 73 height 31
click at [555, 100] on link "Account" at bounding box center [541, 99] width 72 height 31
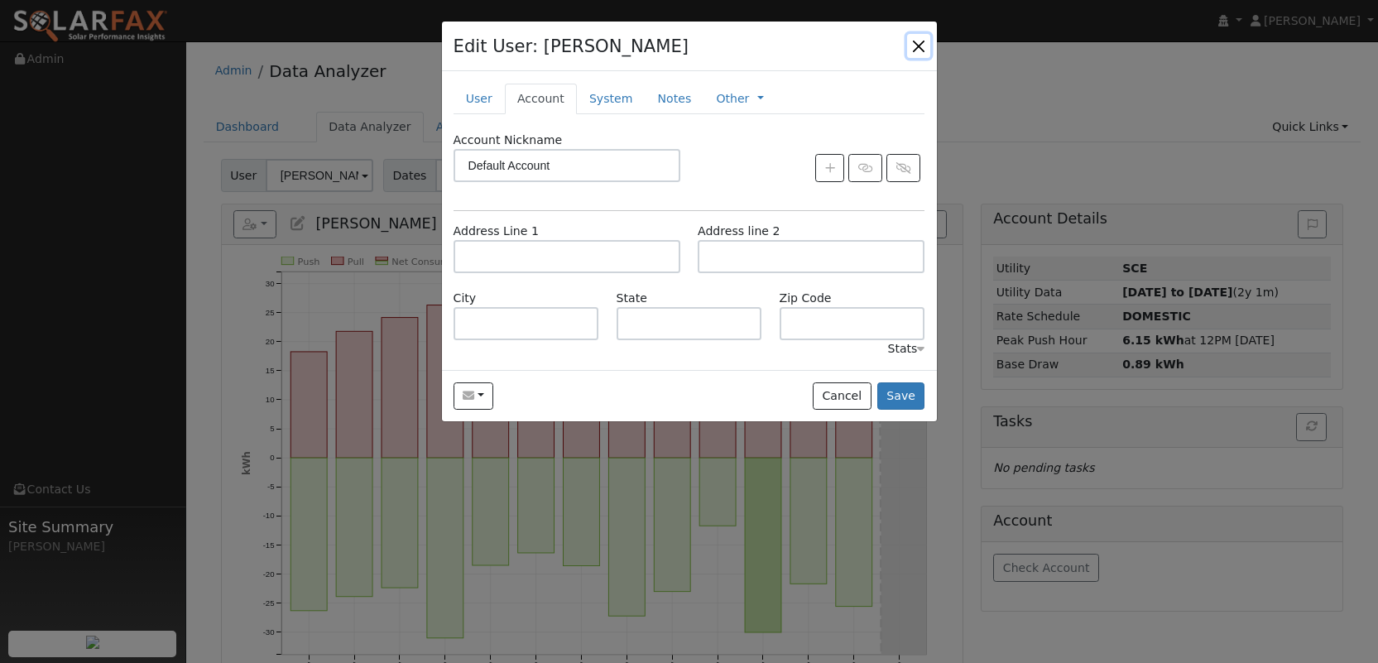
click at [914, 48] on button "button" at bounding box center [918, 45] width 23 height 23
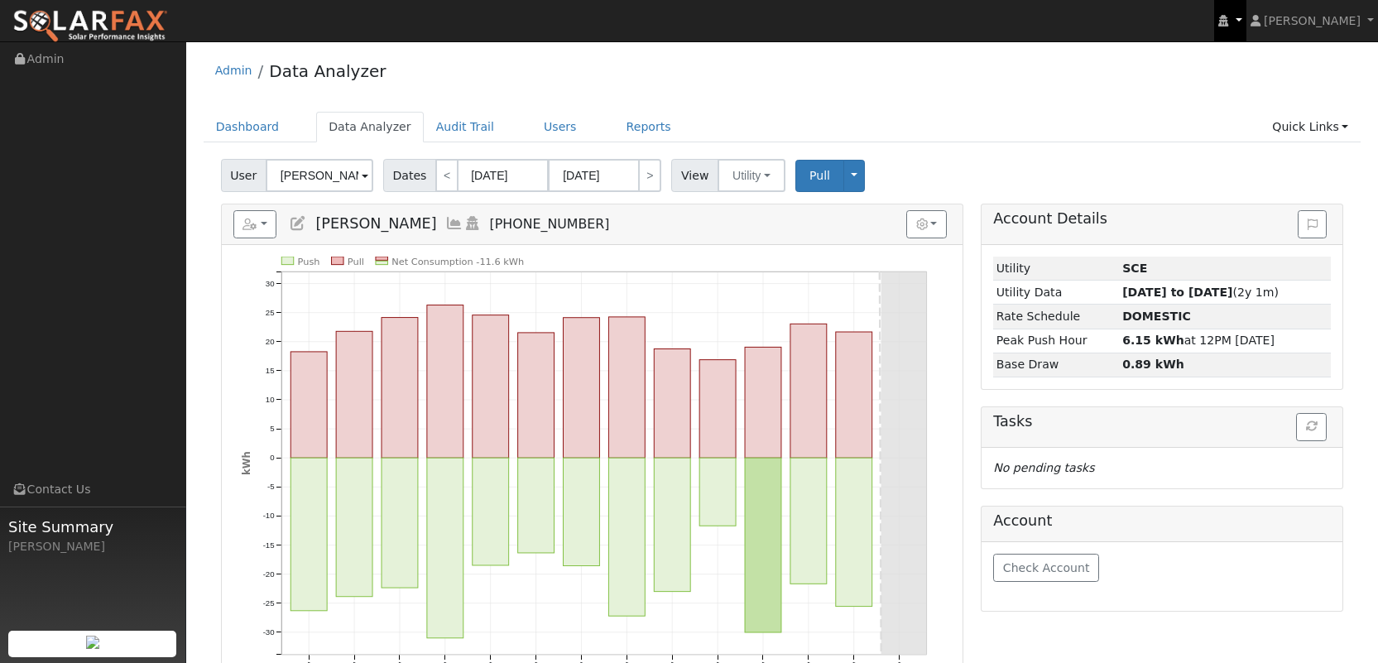
click at [1228, 22] on icon at bounding box center [1223, 21] width 10 height 12
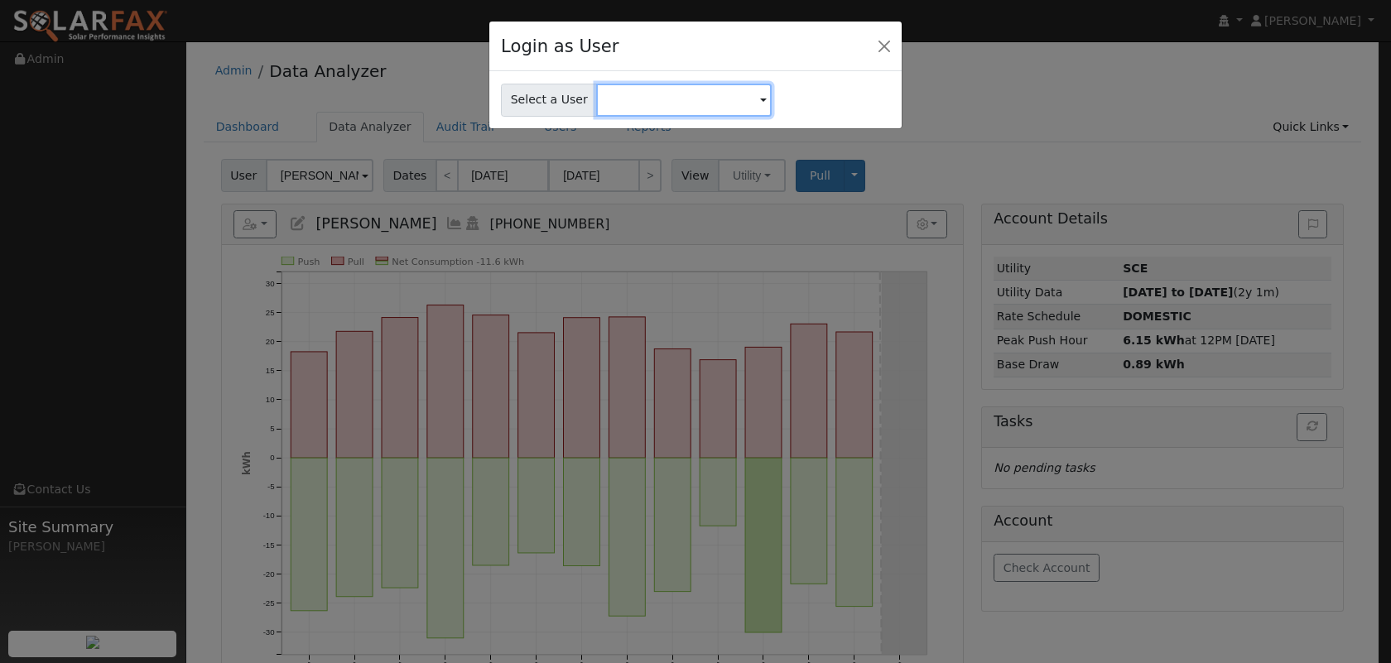
click at [713, 94] on input "text" at bounding box center [683, 100] width 175 height 33
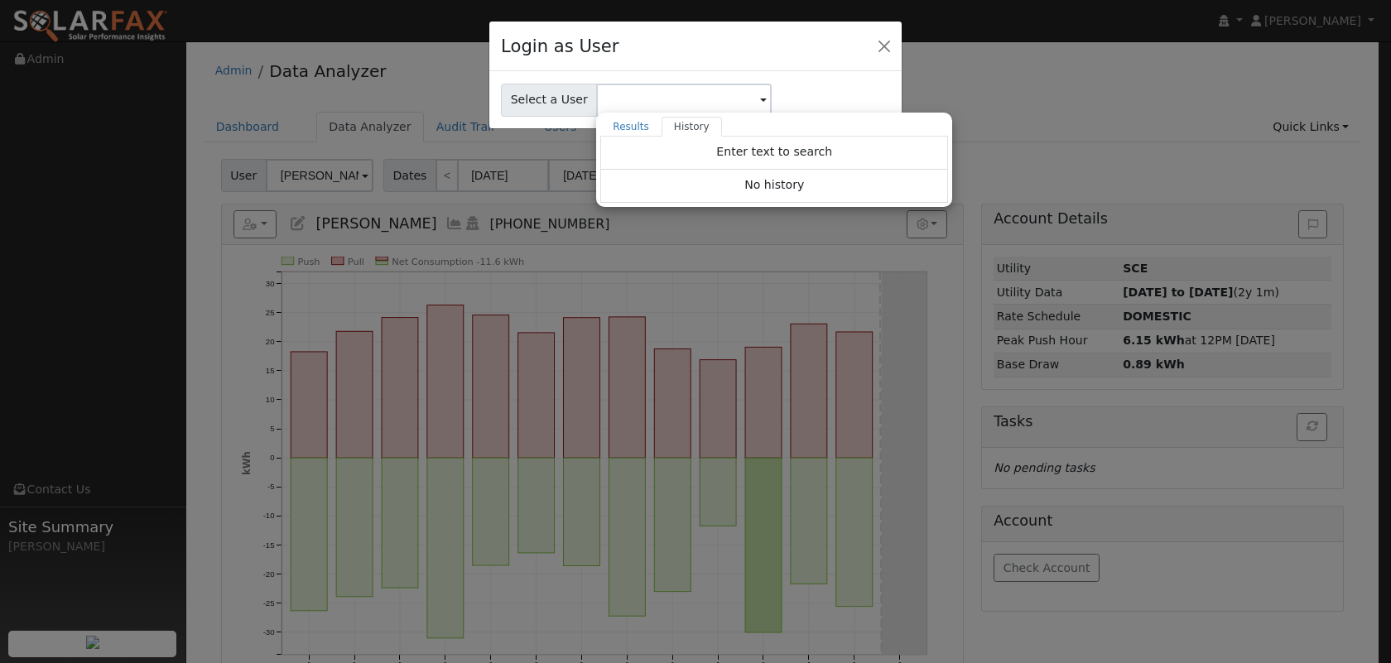
click at [1025, 113] on div "Login as User Select a User Results History Enter text to search Enter text to …" at bounding box center [695, 331] width 1391 height 663
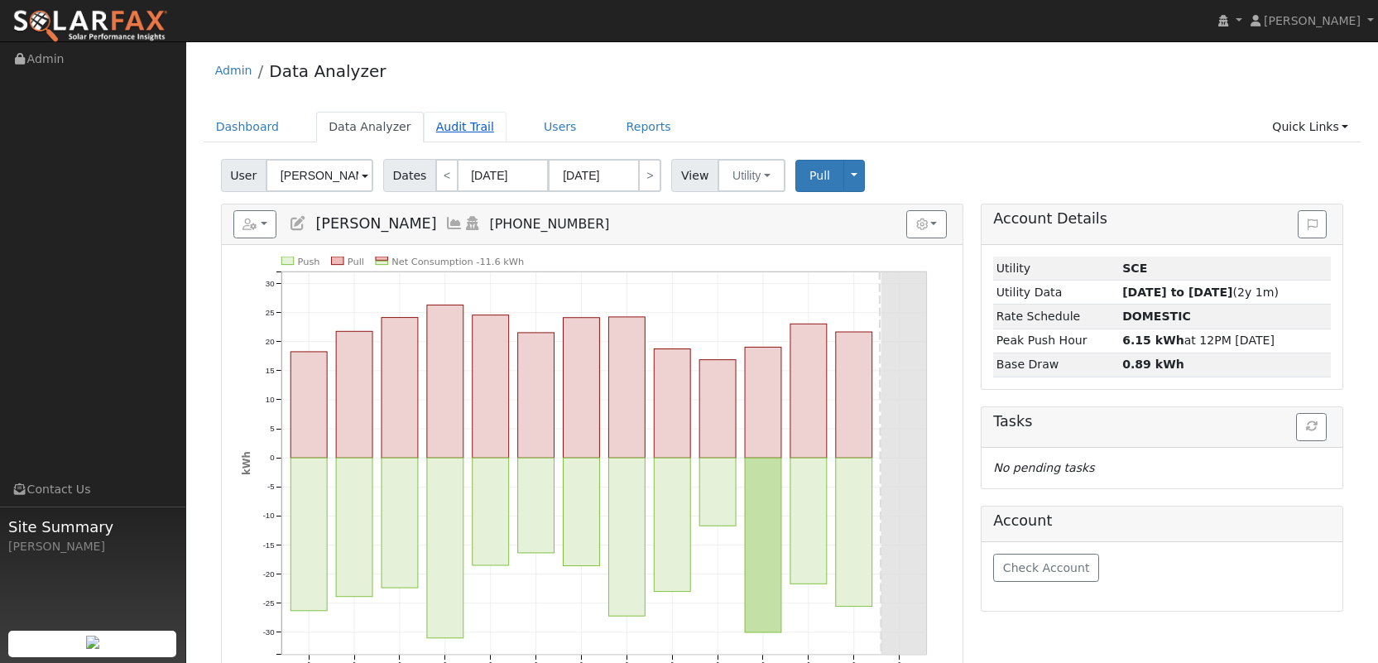
click at [474, 127] on link "Audit Trail" at bounding box center [465, 127] width 83 height 31
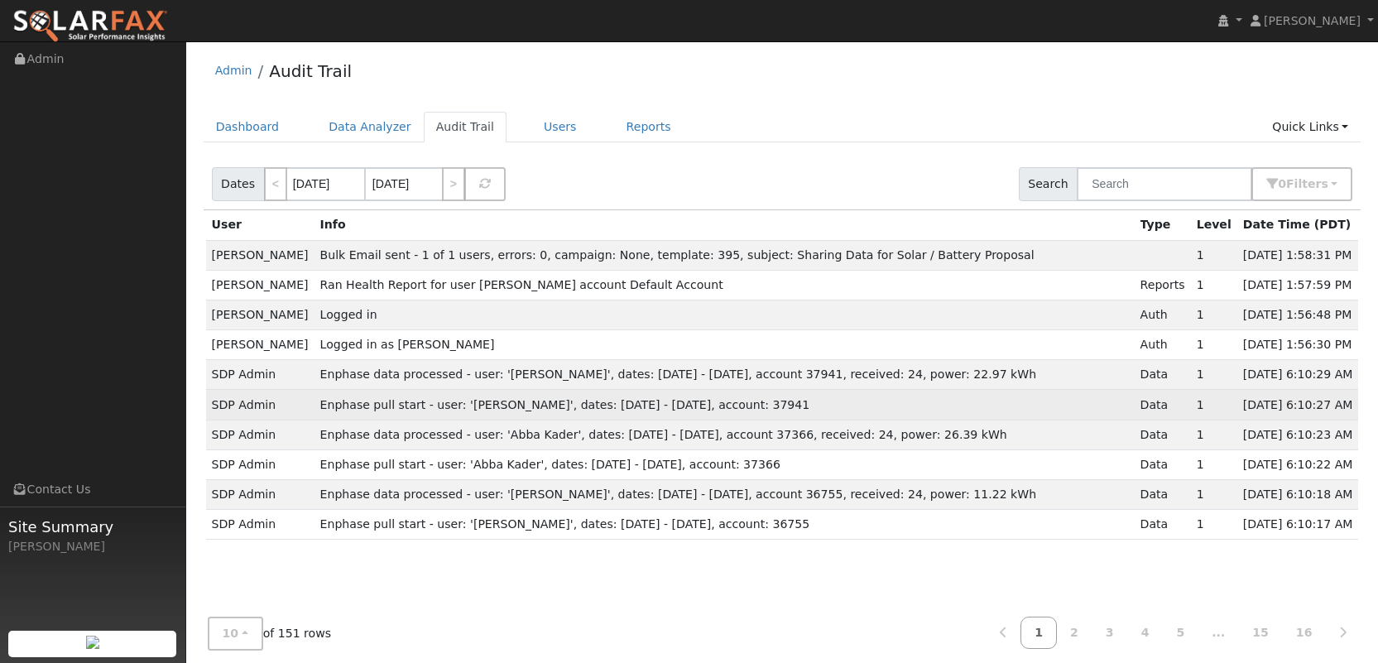
click at [492, 410] on span "Enphase pull start - user: '[PERSON_NAME]', dates: [DATE] - [DATE], account: 37…" at bounding box center [565, 404] width 490 height 13
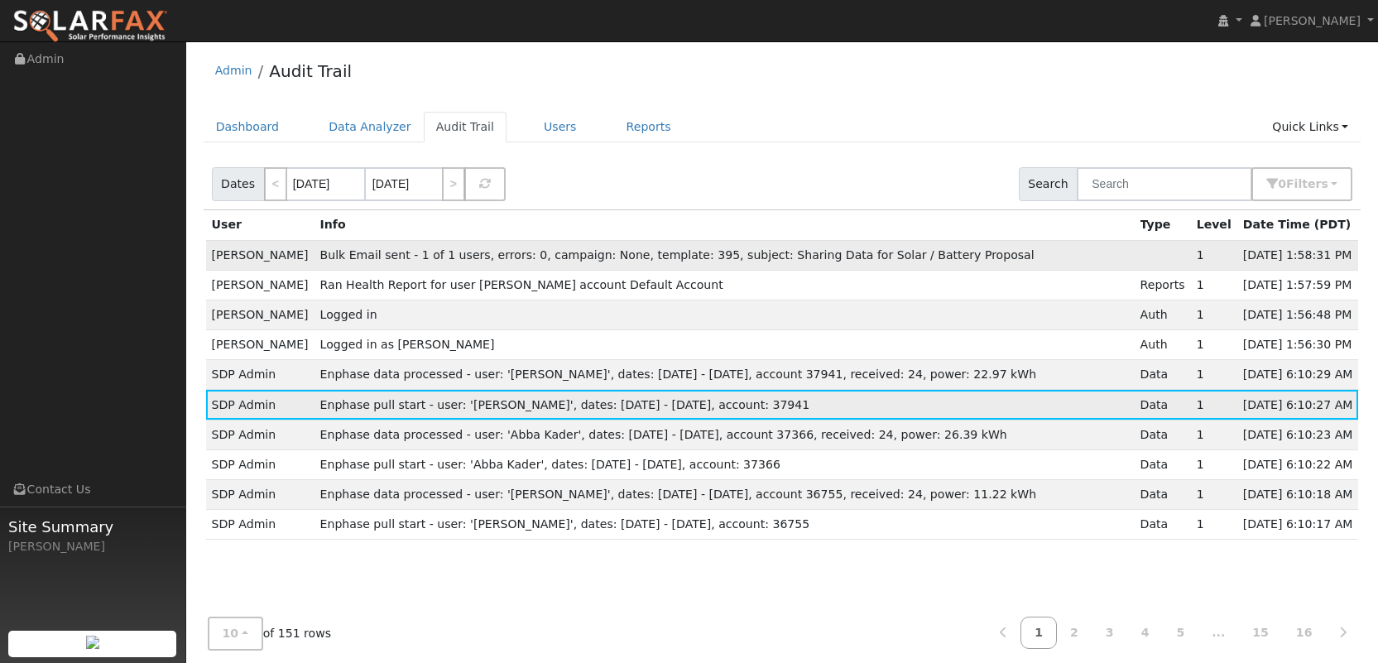
click at [424, 248] on span "Bulk Email sent - 1 of 1 users, errors: 0, campaign: None, template: 395, subje…" at bounding box center [677, 254] width 714 height 13
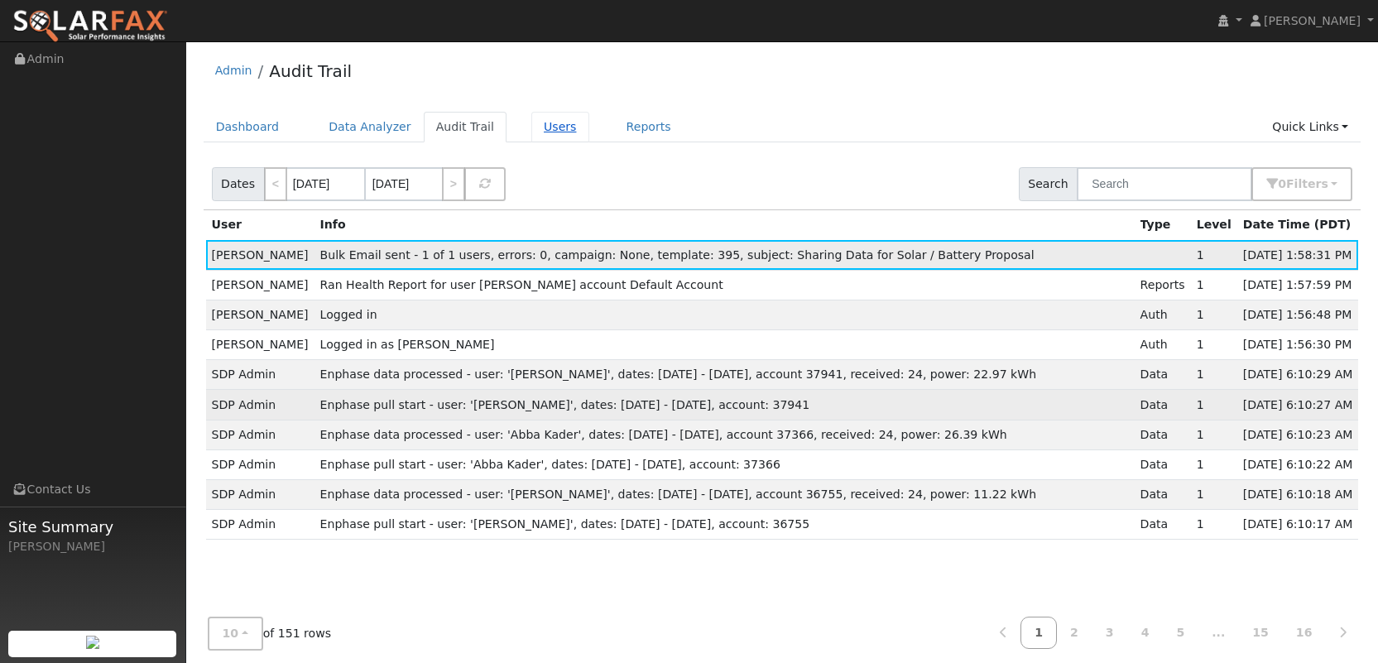
click at [557, 135] on link "Users" at bounding box center [560, 127] width 58 height 31
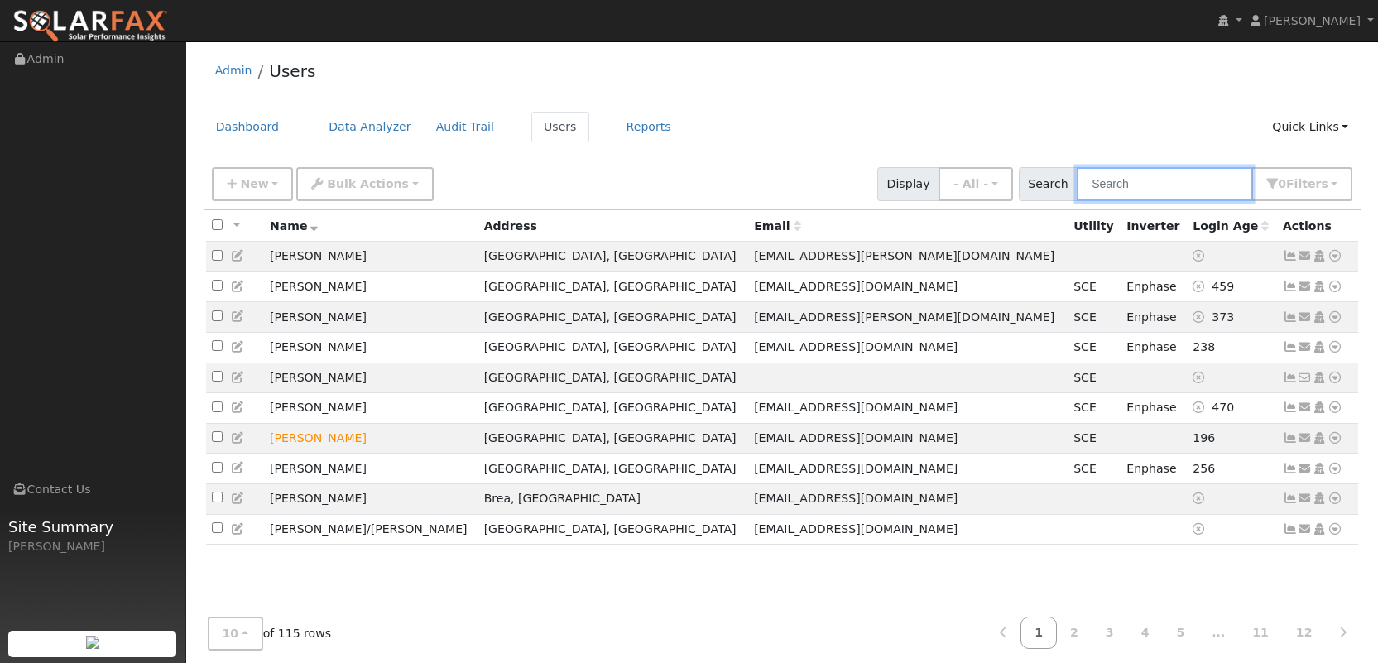
click at [1233, 177] on input "text" at bounding box center [1164, 184] width 175 height 34
type input "[PERSON_NAME]"
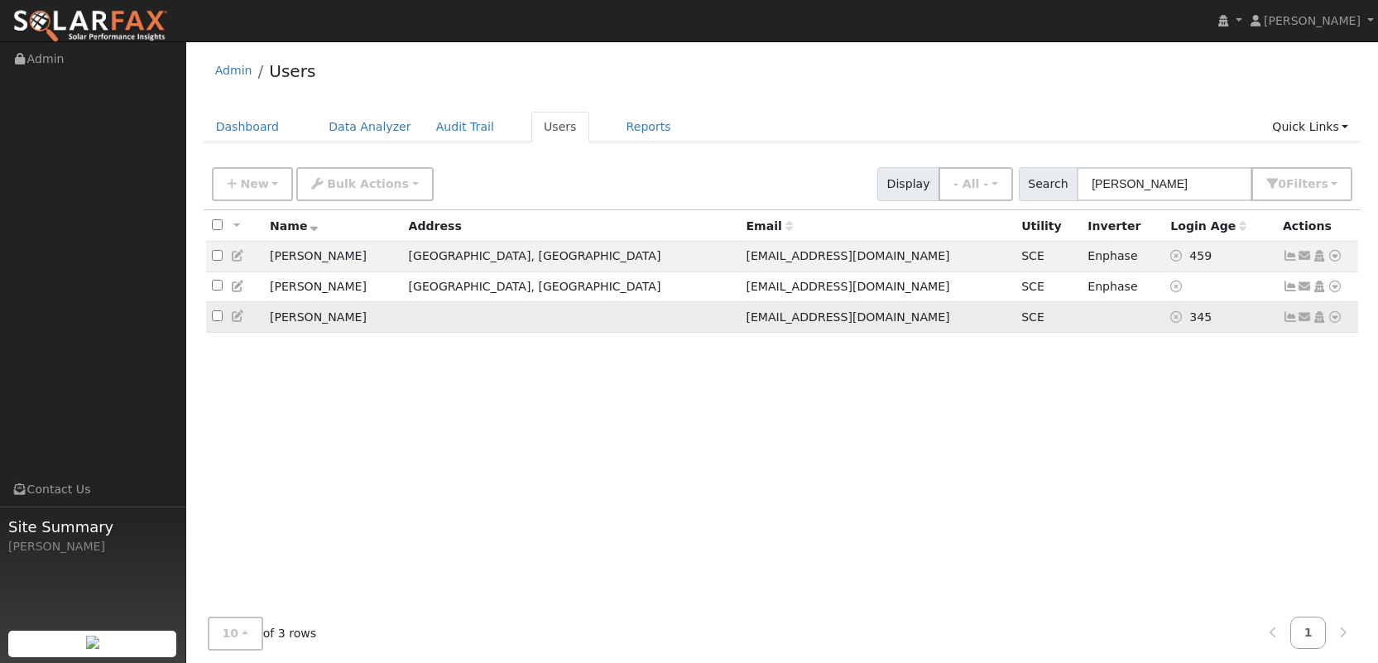
click at [575, 324] on td at bounding box center [571, 317] width 338 height 31
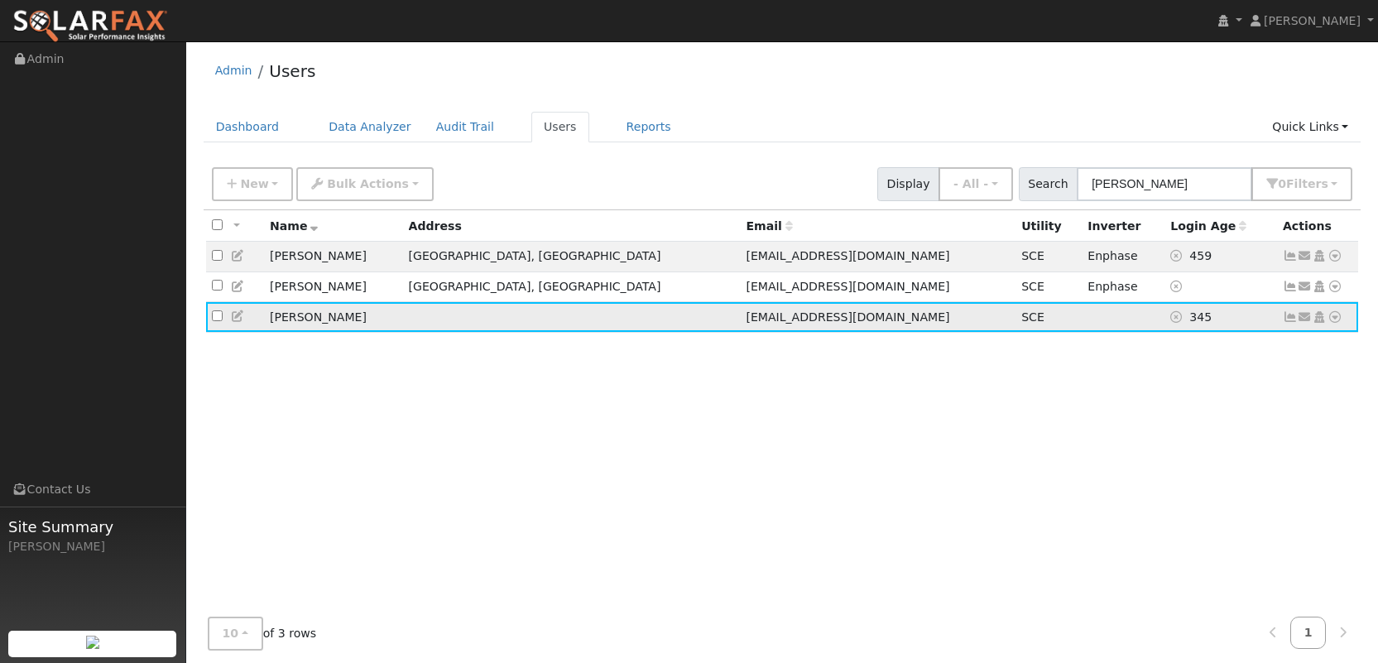
click at [1338, 322] on icon at bounding box center [1335, 317] width 15 height 12
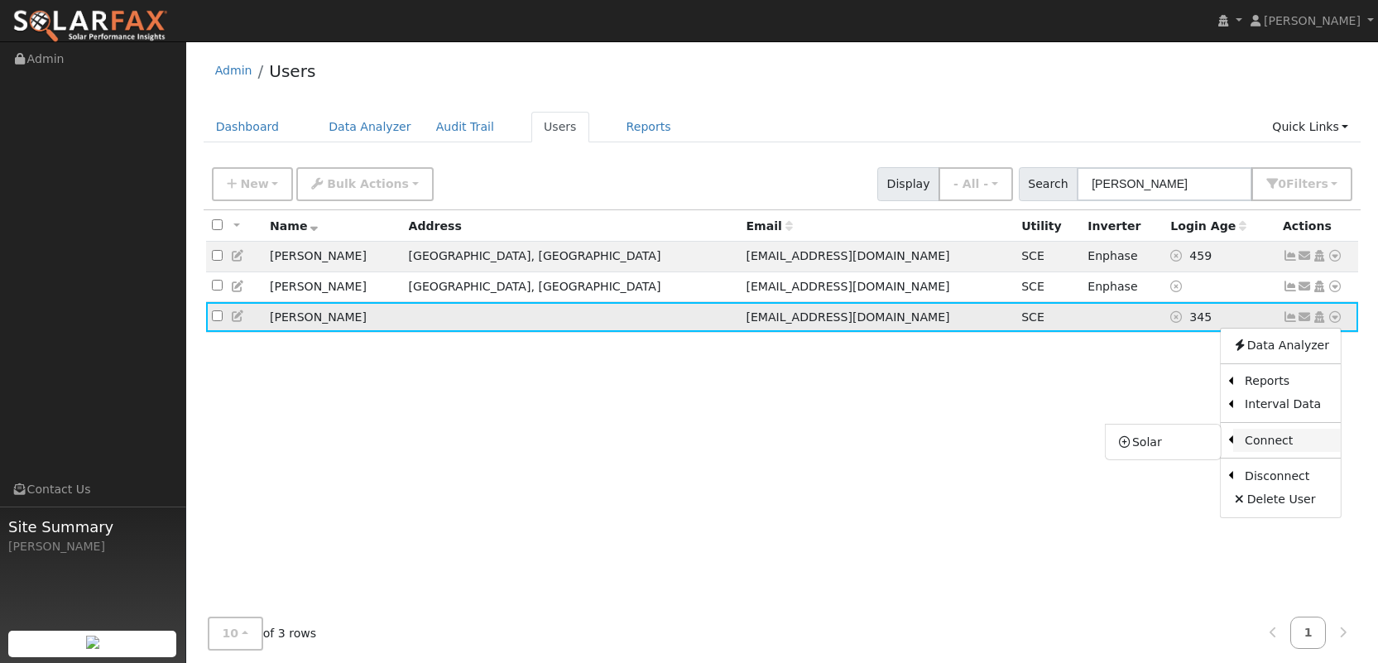
click at [1295, 444] on link "Connect" at bounding box center [1287, 440] width 108 height 23
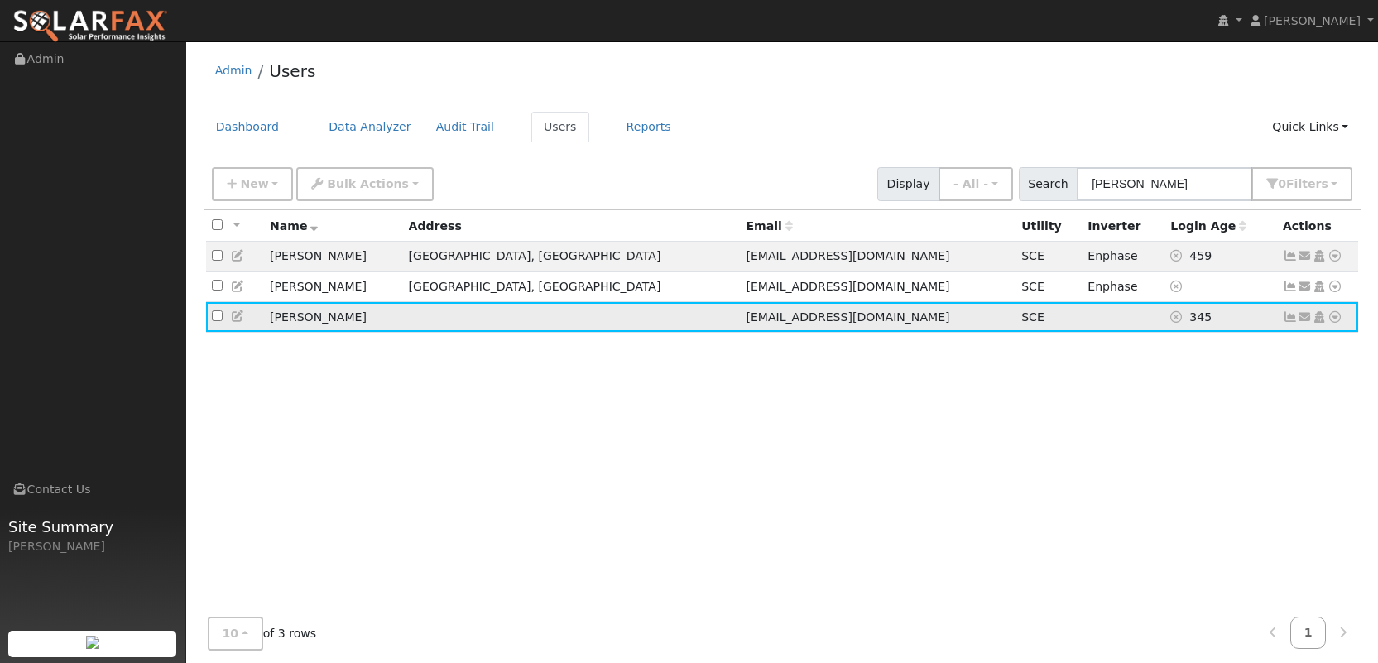
click at [1337, 321] on icon at bounding box center [1335, 317] width 15 height 12
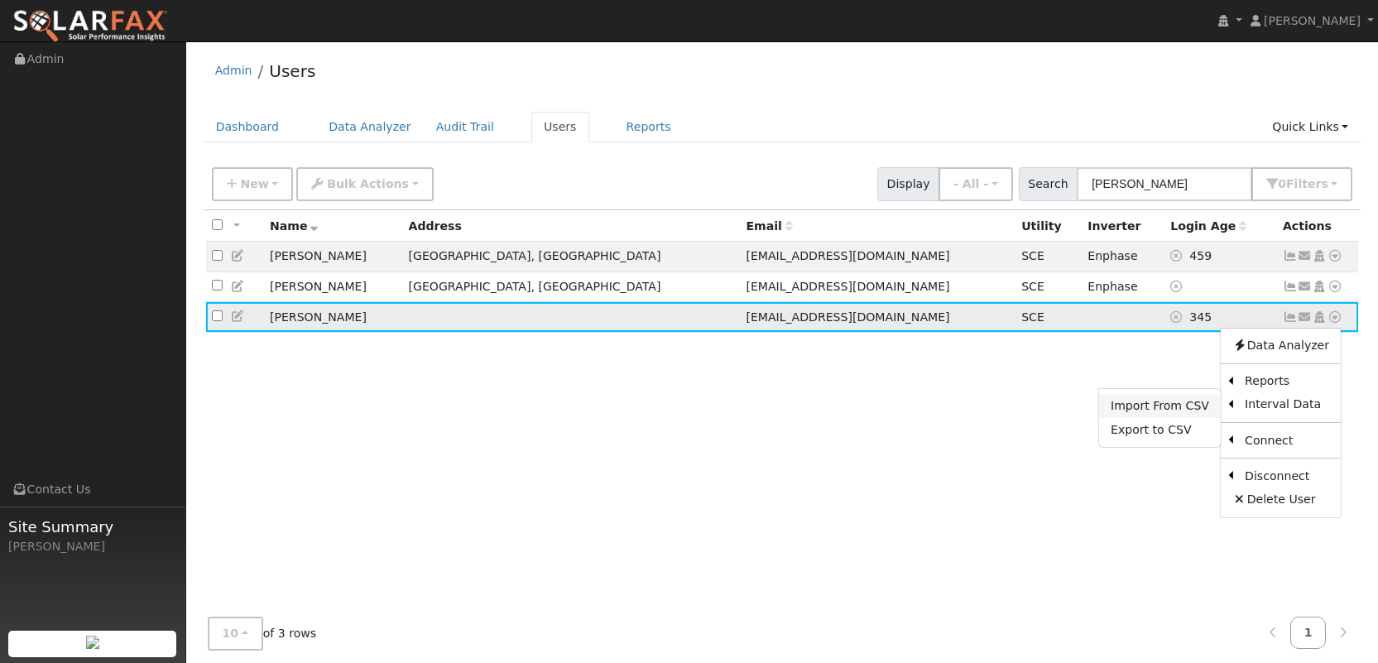
click at [1202, 410] on link "Import From CSV" at bounding box center [1160, 406] width 122 height 23
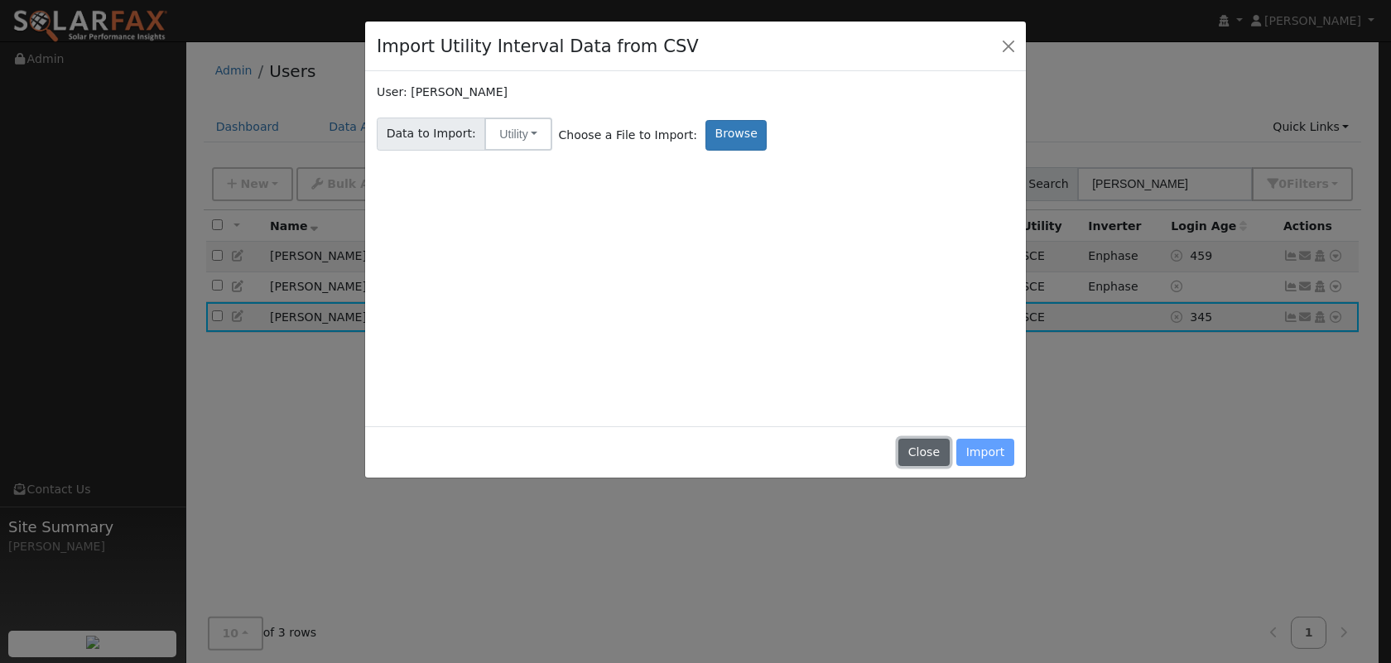
click at [932, 449] on button "Close" at bounding box center [923, 453] width 50 height 28
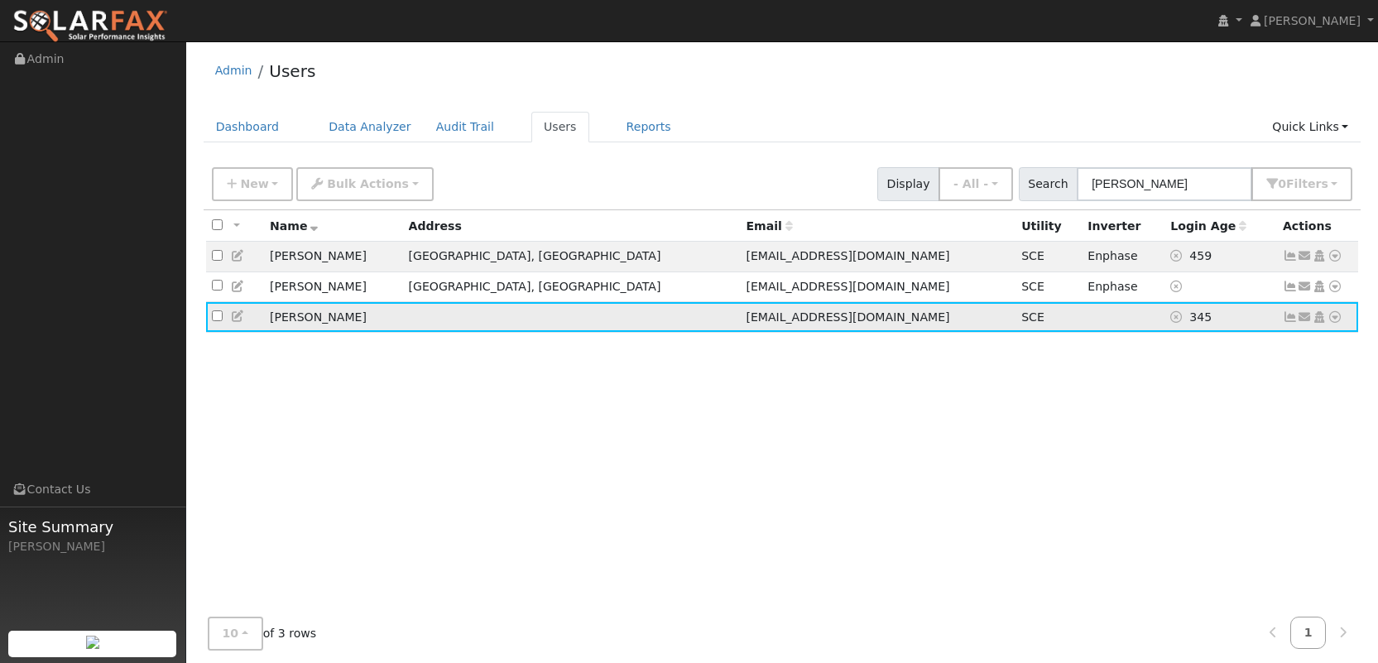
click at [1332, 319] on icon at bounding box center [1335, 317] width 15 height 12
click at [1331, 337] on link "Data Analyzer" at bounding box center [1281, 345] width 120 height 23
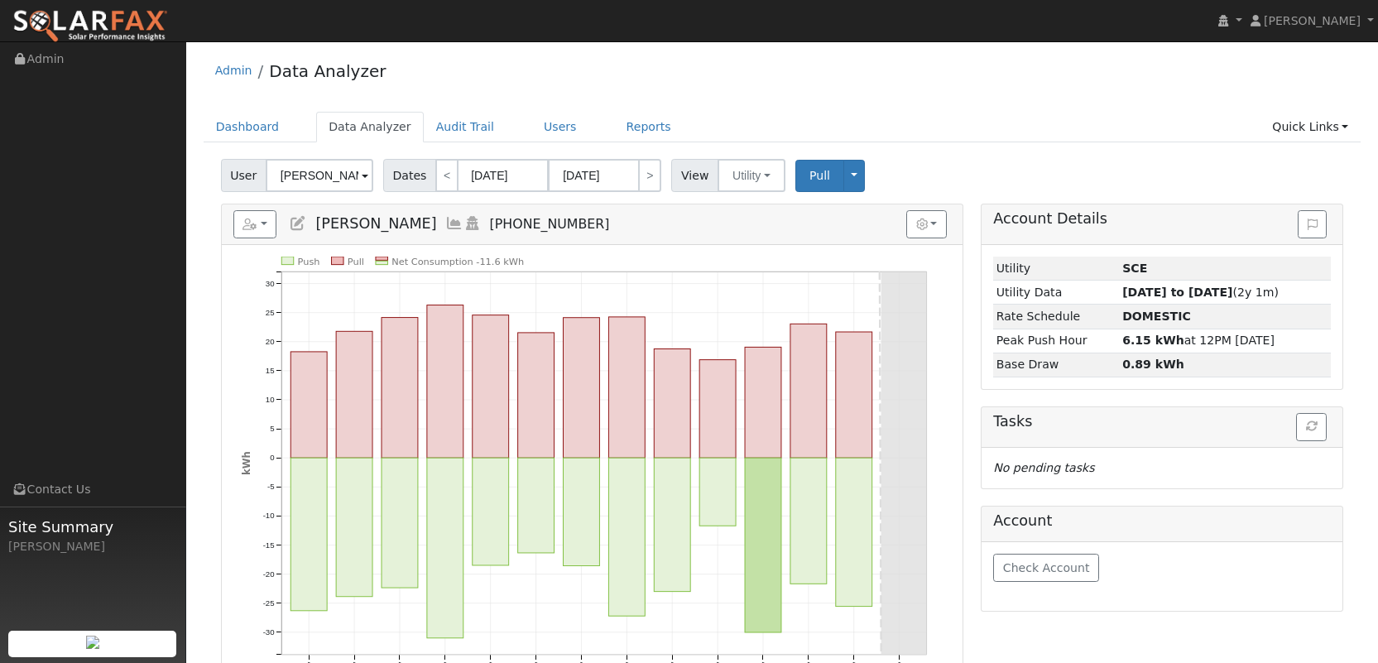
click at [464, 222] on icon at bounding box center [473, 223] width 18 height 15
